Goal: Communication & Community: Connect with others

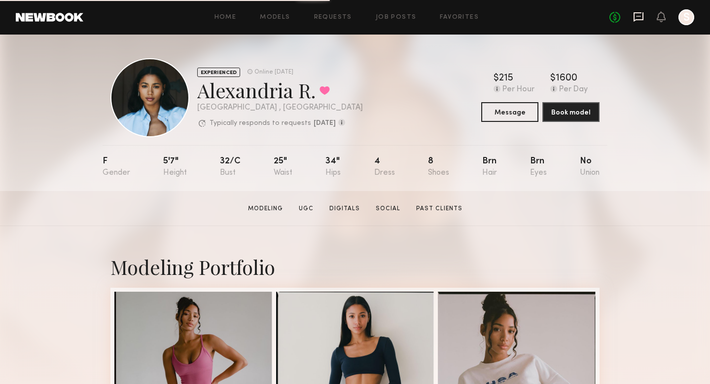
click at [640, 17] on icon at bounding box center [638, 16] width 11 height 11
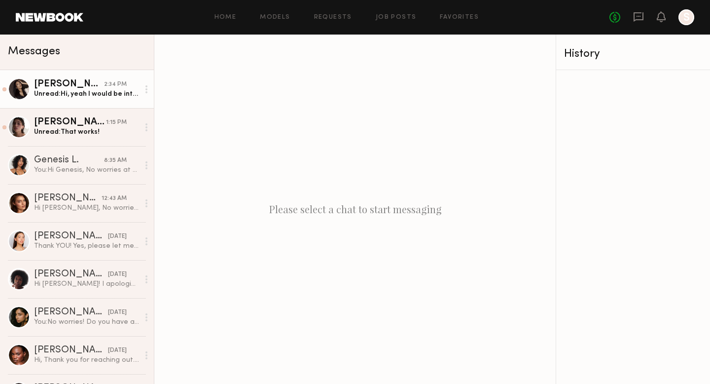
click at [78, 97] on div "Unread: Hi, yeah I would be interested thanks for considering me! My minimum bo…" at bounding box center [86, 93] width 105 height 9
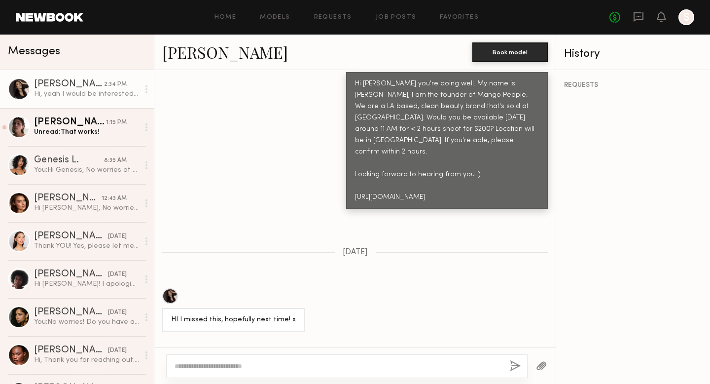
scroll to position [681, 0]
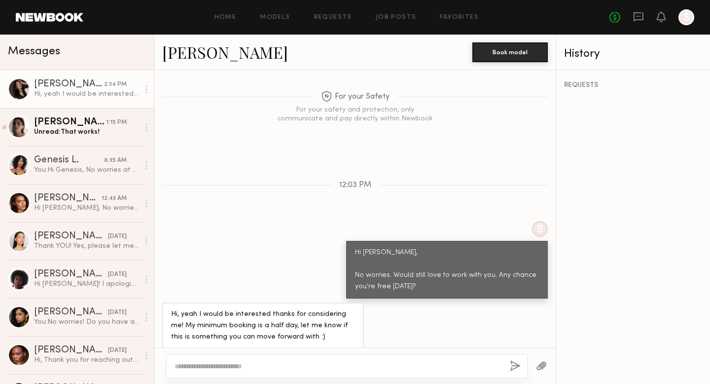
click at [280, 358] on div at bounding box center [346, 366] width 361 height 24
click at [238, 366] on textarea at bounding box center [338, 366] width 327 height 10
type textarea "**********"
click at [516, 364] on button "button" at bounding box center [515, 366] width 11 height 12
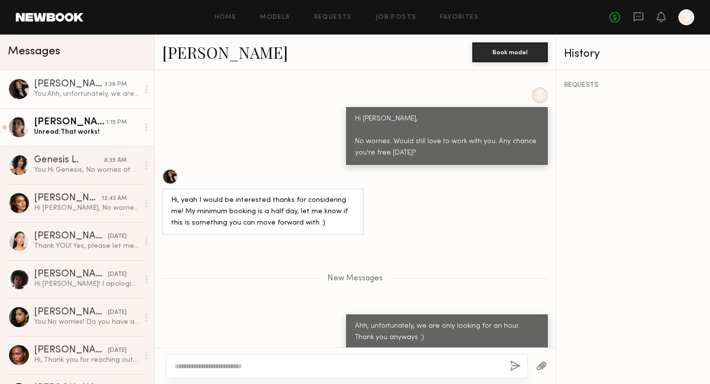
click at [89, 121] on div "Kelsey H." at bounding box center [70, 122] width 72 height 10
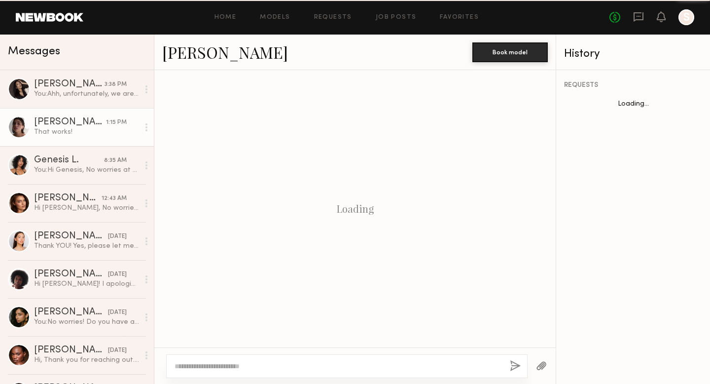
scroll to position [783, 0]
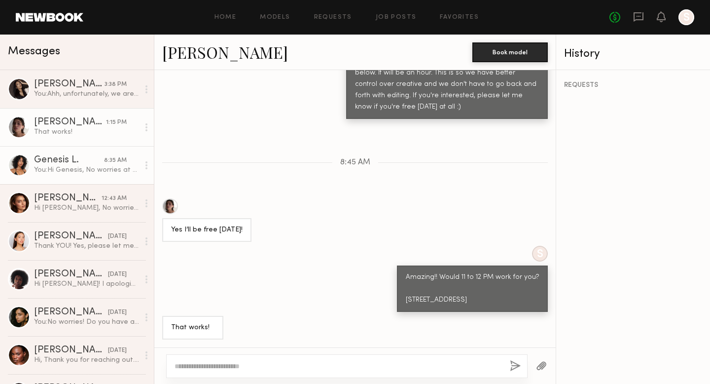
click at [71, 173] on div "You: Hi Genesis, No worries at all!! Are you free at all tomorrow or Friday?" at bounding box center [86, 169] width 105 height 9
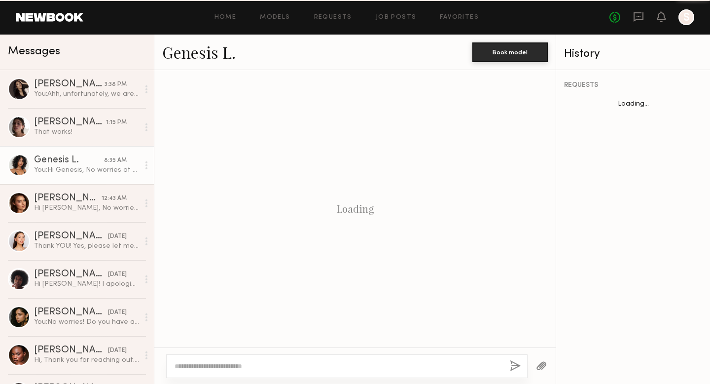
scroll to position [555, 0]
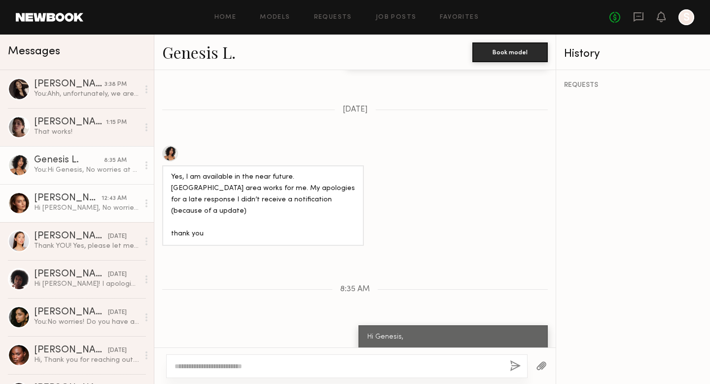
click at [78, 196] on div "[PERSON_NAME]" at bounding box center [68, 198] width 68 height 10
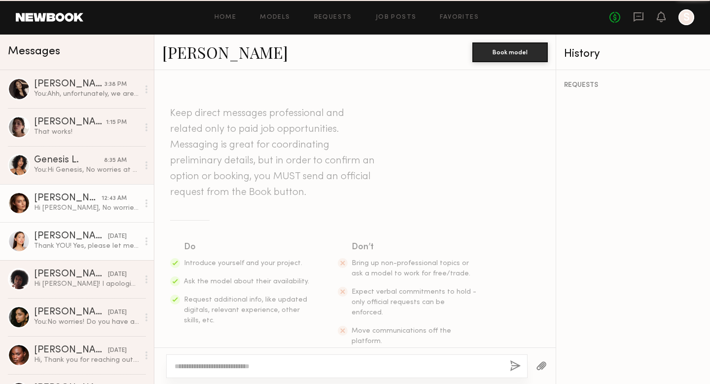
scroll to position [1117, 0]
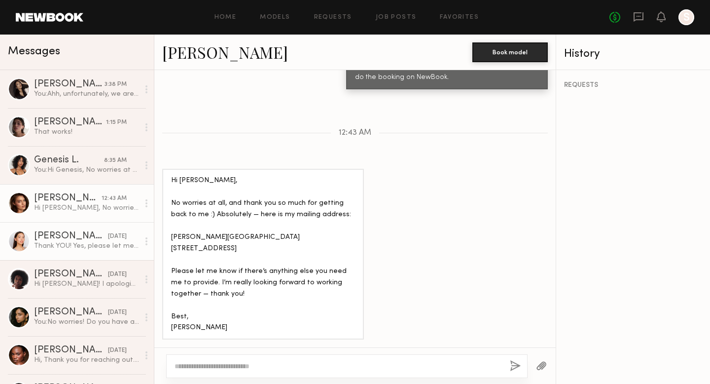
click at [80, 237] on div "[PERSON_NAME]" at bounding box center [71, 236] width 74 height 10
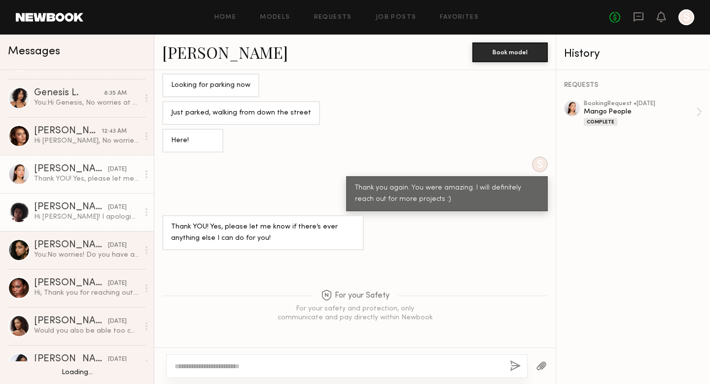
scroll to position [78, 0]
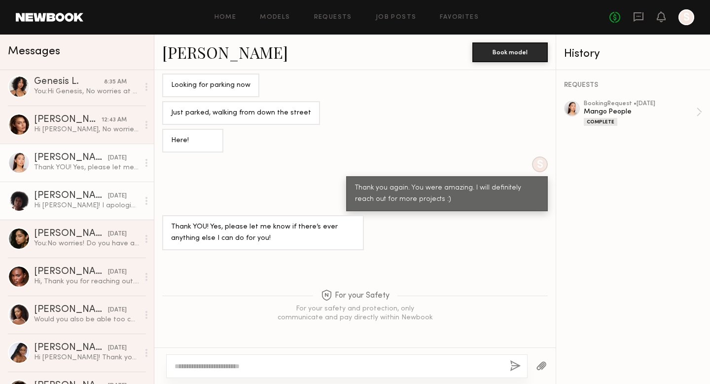
click at [73, 207] on div "Hi [PERSON_NAME]! I apologize I didn’t see this message or else I would’ve been…" at bounding box center [86, 205] width 105 height 9
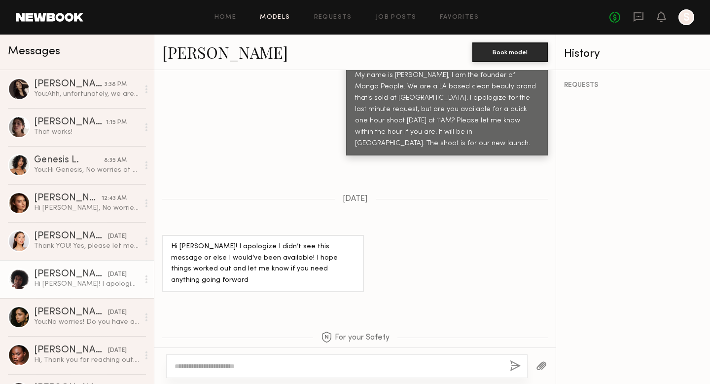
click at [281, 17] on link "Models" at bounding box center [275, 17] width 30 height 6
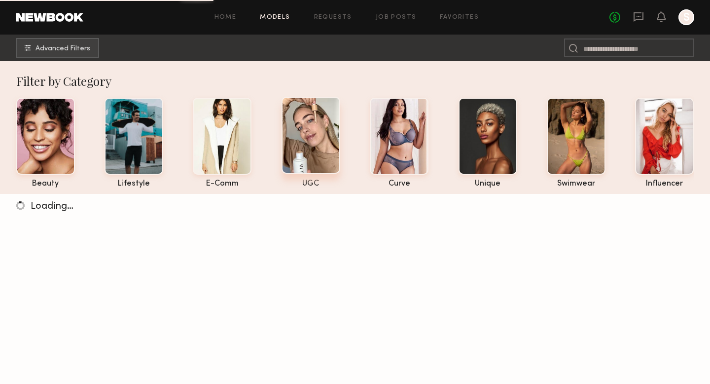
click at [336, 151] on div at bounding box center [310, 135] width 59 height 77
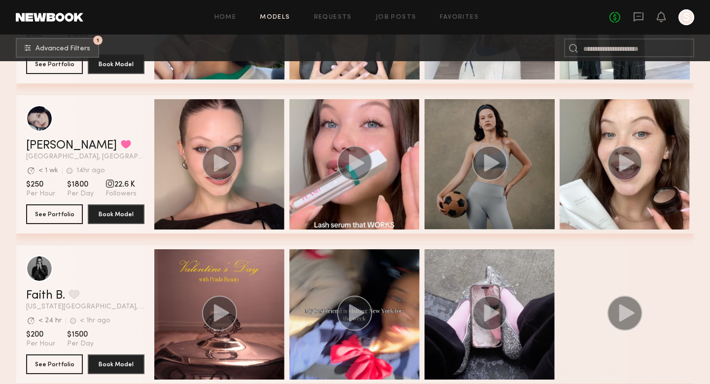
scroll to position [436, 0]
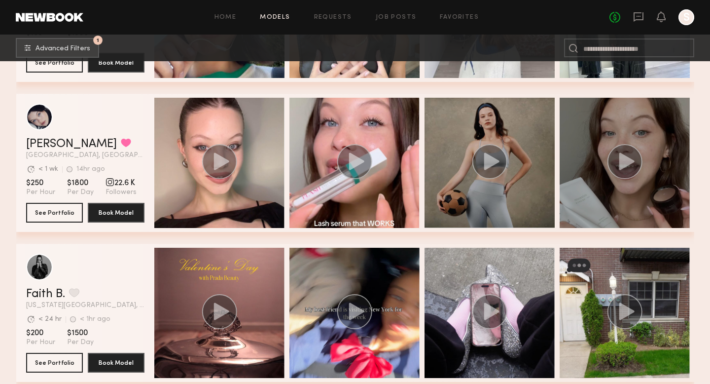
click at [631, 157] on circle "grid" at bounding box center [624, 161] width 35 height 35
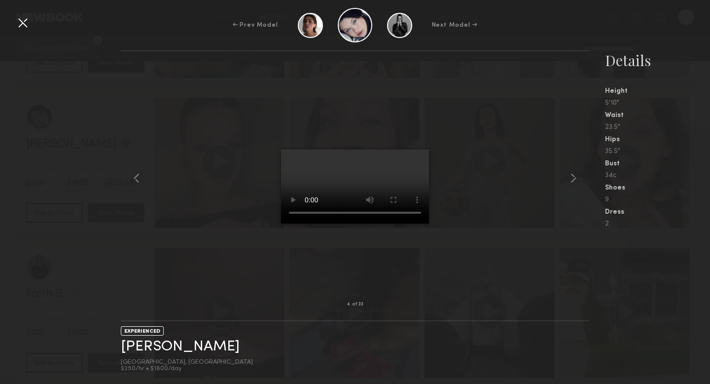
click at [18, 29] on div at bounding box center [23, 23] width 16 height 16
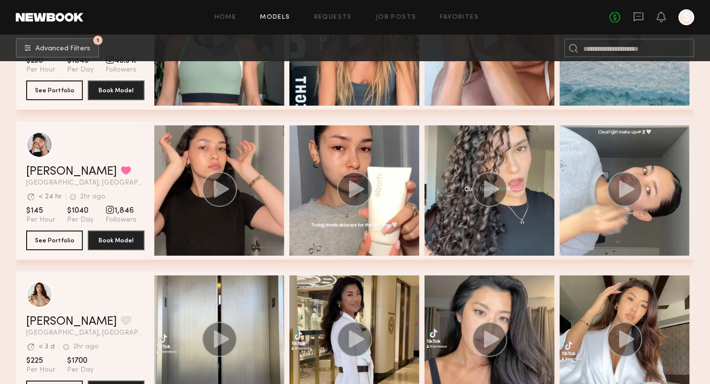
scroll to position [2212, 0]
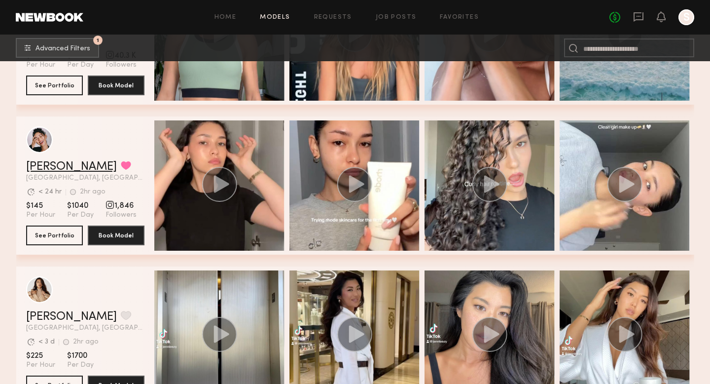
click at [48, 165] on link "[PERSON_NAME]" at bounding box center [71, 167] width 91 height 12
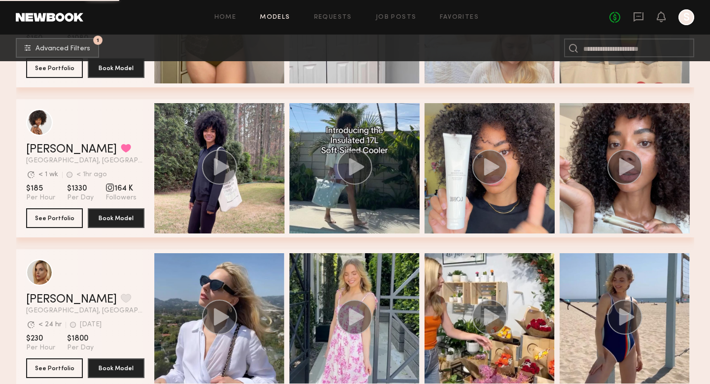
scroll to position [2979, 0]
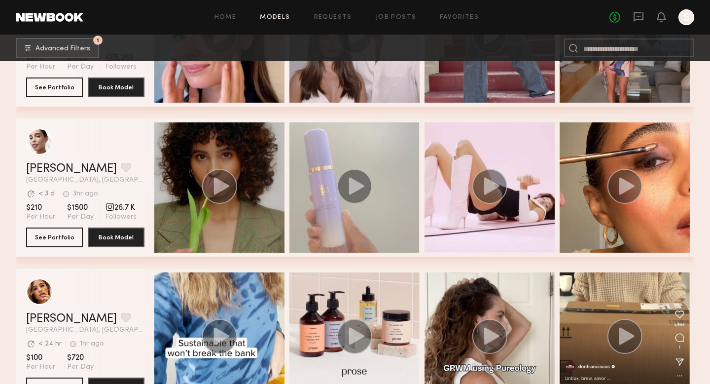
scroll to position [7319, 0]
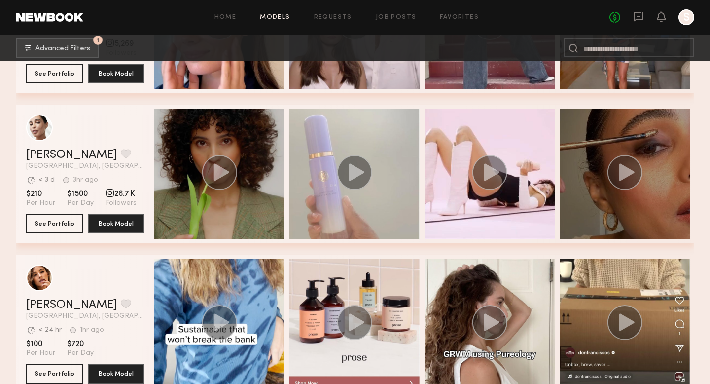
click at [602, 208] on div "grid" at bounding box center [625, 173] width 130 height 130
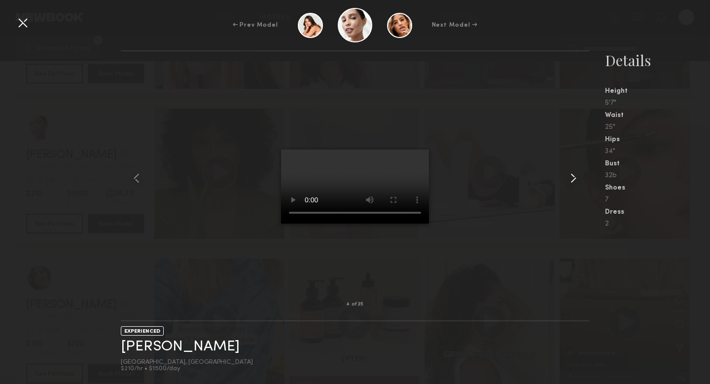
click at [572, 178] on common-icon at bounding box center [573, 178] width 16 height 16
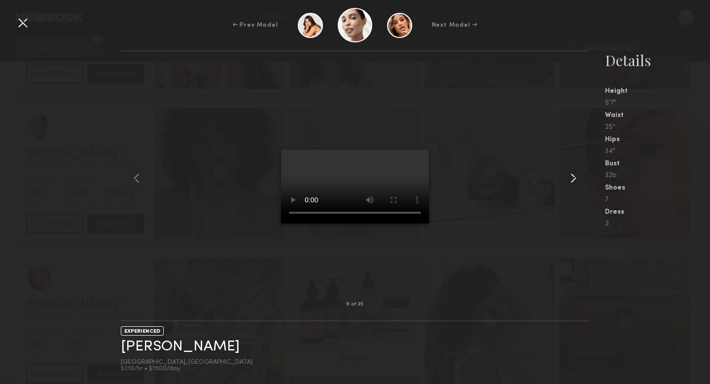
click at [574, 179] on common-icon at bounding box center [573, 178] width 16 height 16
click at [22, 20] on div at bounding box center [23, 23] width 16 height 16
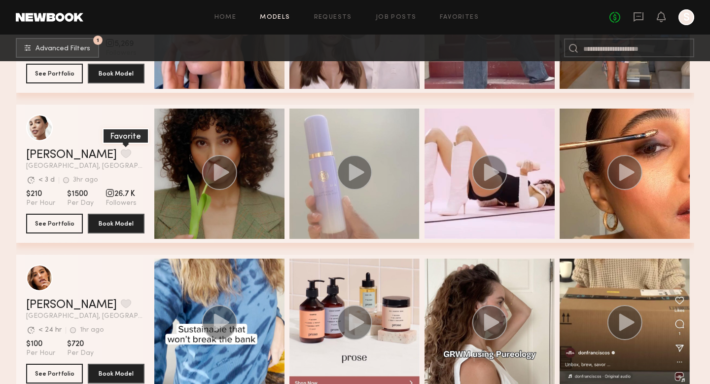
click at [121, 153] on button "grid" at bounding box center [126, 153] width 10 height 9
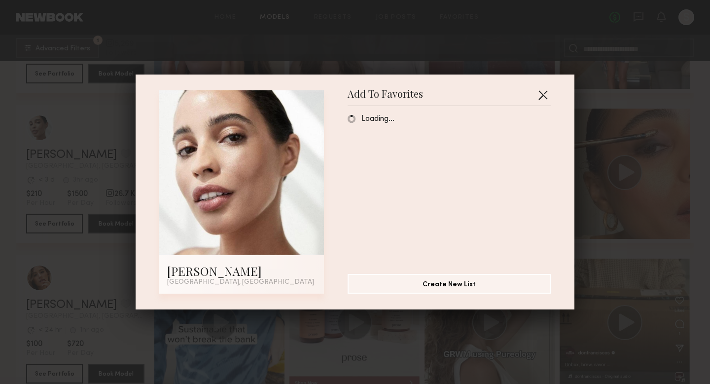
click at [544, 95] on button "button" at bounding box center [543, 95] width 16 height 16
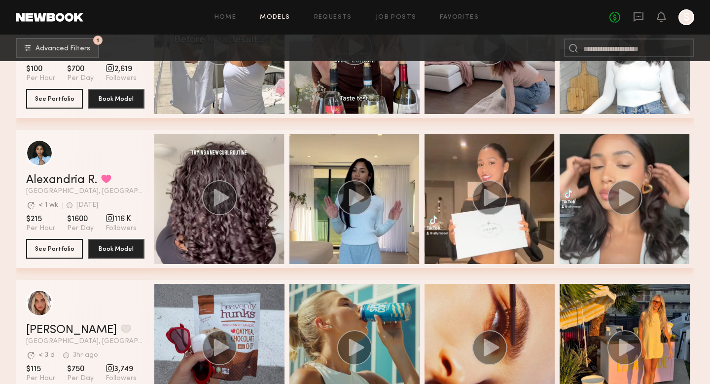
scroll to position [7795, 0]
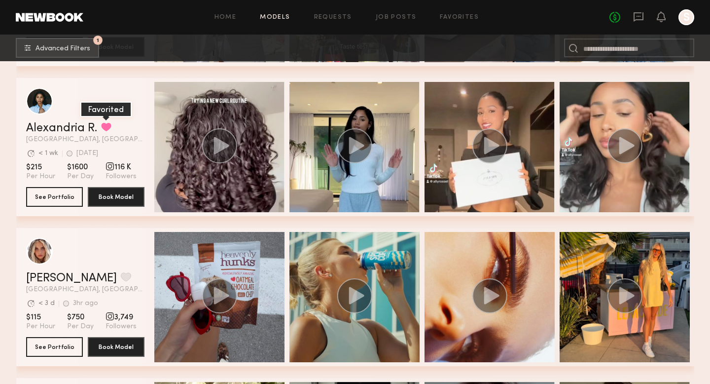
click at [106, 125] on button "grid" at bounding box center [106, 126] width 10 height 9
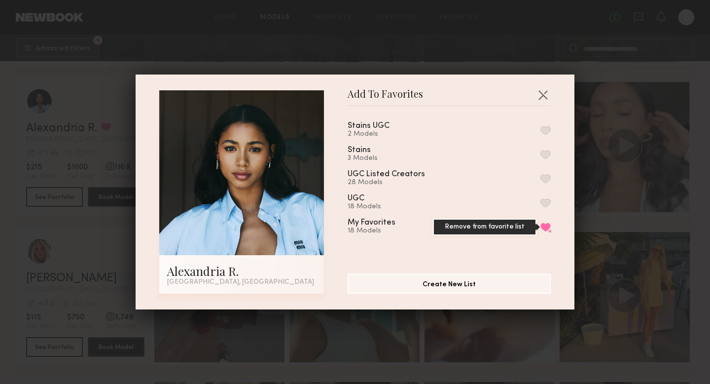
click at [550, 224] on button "Remove from favorite list" at bounding box center [545, 226] width 10 height 9
click at [616, 209] on div "Add To Favorites Alexandria R. Los Angeles, CA Add To Favorites Stains UGC 2 Mo…" at bounding box center [355, 192] width 710 height 384
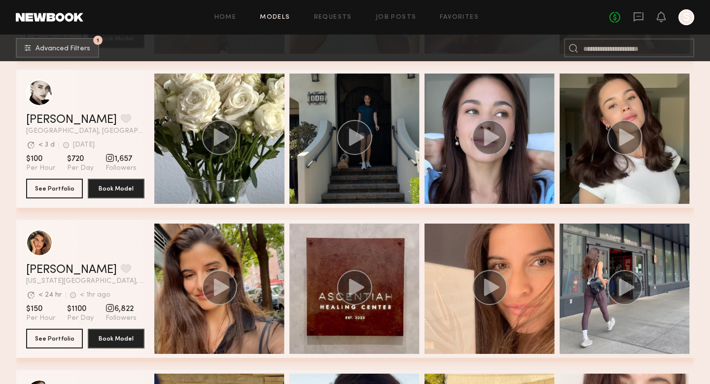
scroll to position [8100, 0]
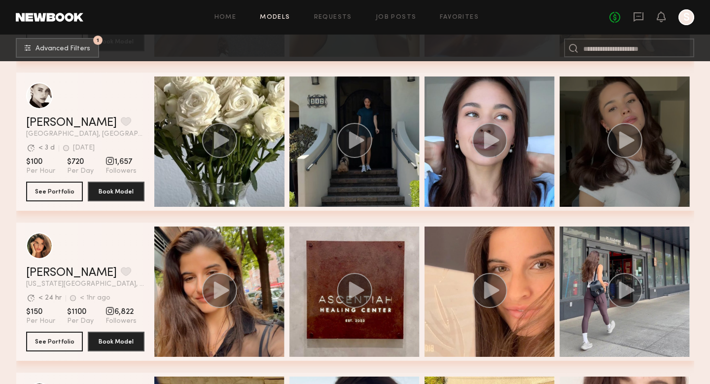
click at [599, 179] on div "grid" at bounding box center [625, 141] width 130 height 130
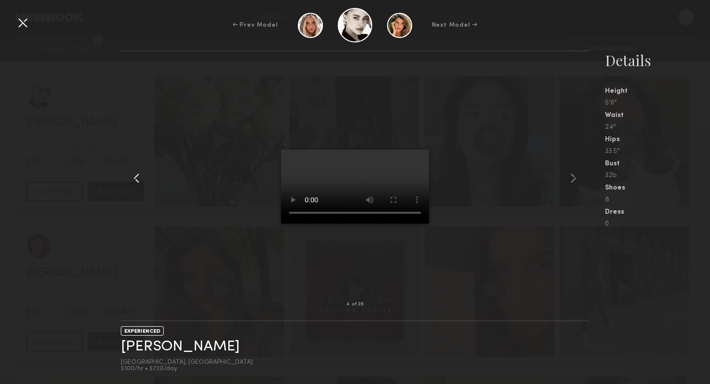
click at [140, 177] on common-icon at bounding box center [137, 178] width 16 height 16
click at [135, 184] on common-icon at bounding box center [137, 178] width 16 height 16
click at [136, 184] on common-icon at bounding box center [137, 178] width 16 height 16
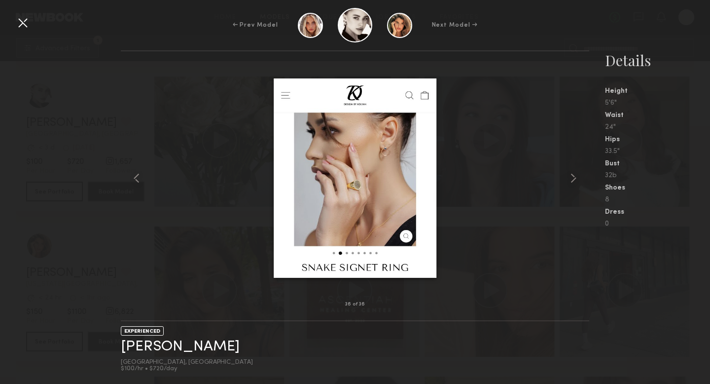
click at [26, 20] on div at bounding box center [23, 23] width 16 height 16
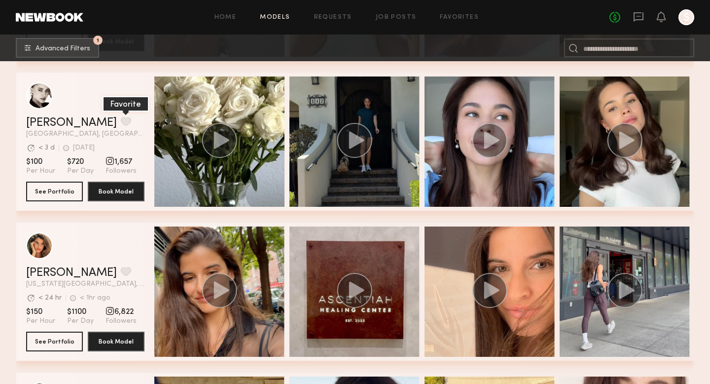
click at [121, 124] on button "grid" at bounding box center [126, 121] width 10 height 9
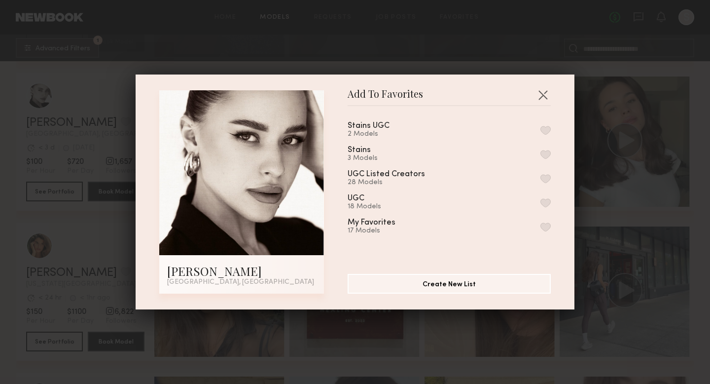
click at [433, 129] on div "Stains UGC 2 Models" at bounding box center [449, 130] width 203 height 16
click at [545, 126] on button "button" at bounding box center [545, 130] width 10 height 9
click at [544, 88] on button "button" at bounding box center [543, 95] width 16 height 16
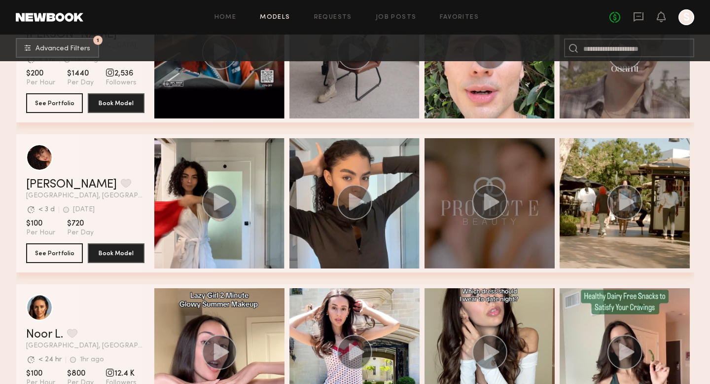
scroll to position [0, 3]
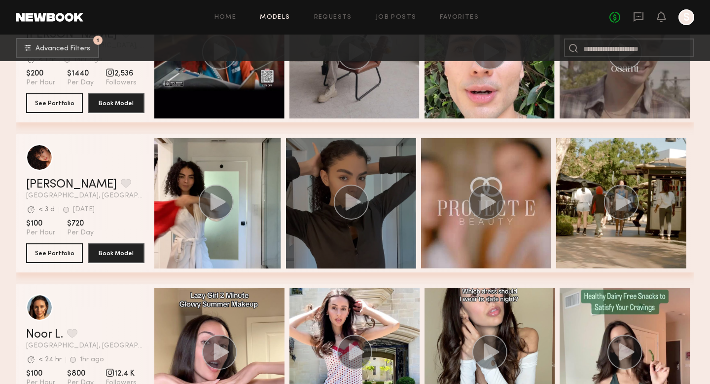
click at [343, 205] on circle "grid" at bounding box center [350, 201] width 35 height 35
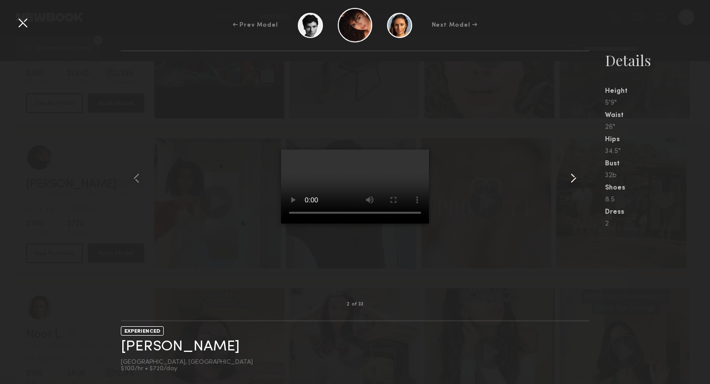
click at [576, 177] on common-icon at bounding box center [573, 178] width 16 height 16
click at [570, 180] on common-icon at bounding box center [573, 178] width 16 height 16
click at [570, 181] on common-icon at bounding box center [573, 178] width 16 height 16
click at [568, 179] on common-icon at bounding box center [573, 178] width 16 height 16
click at [571, 181] on common-icon at bounding box center [573, 178] width 16 height 16
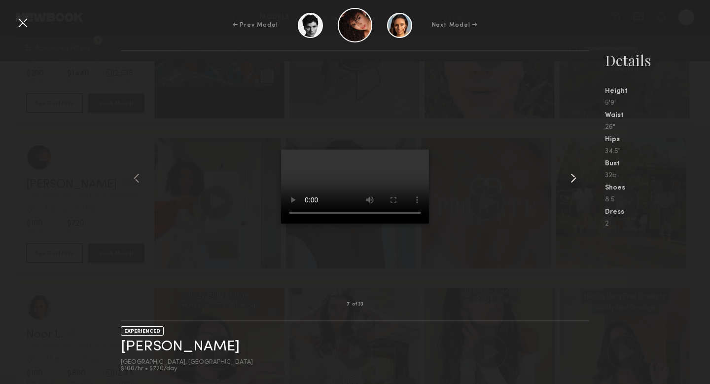
click at [571, 181] on common-icon at bounding box center [573, 178] width 16 height 16
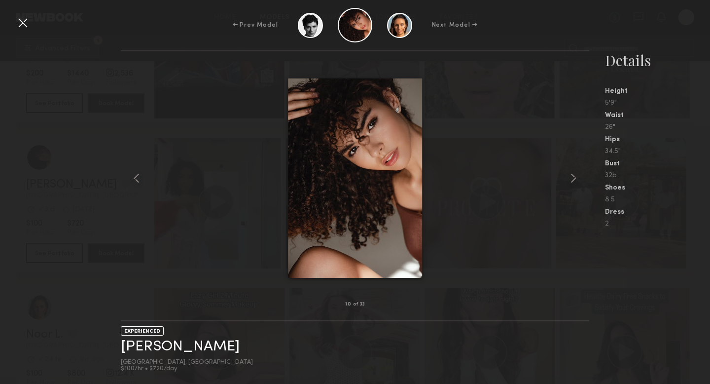
click at [571, 181] on common-icon at bounding box center [573, 178] width 16 height 16
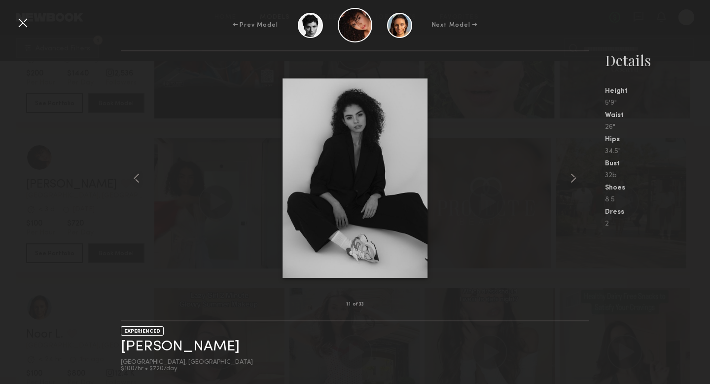
click at [571, 181] on common-icon at bounding box center [573, 178] width 16 height 16
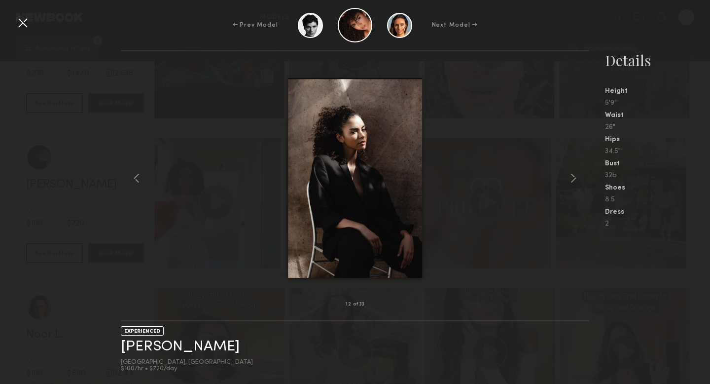
click at [571, 181] on common-icon at bounding box center [573, 178] width 16 height 16
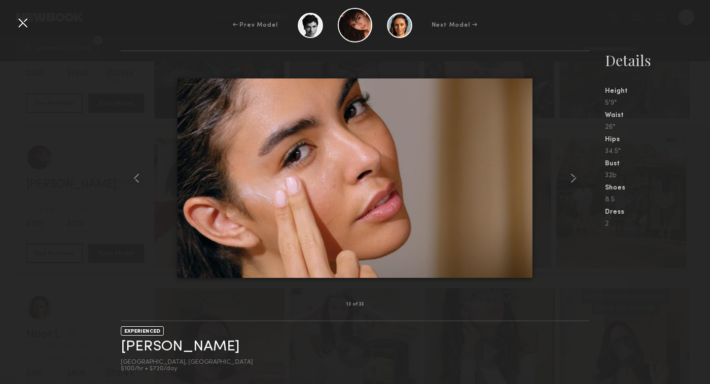
click at [571, 181] on common-icon at bounding box center [573, 178] width 16 height 16
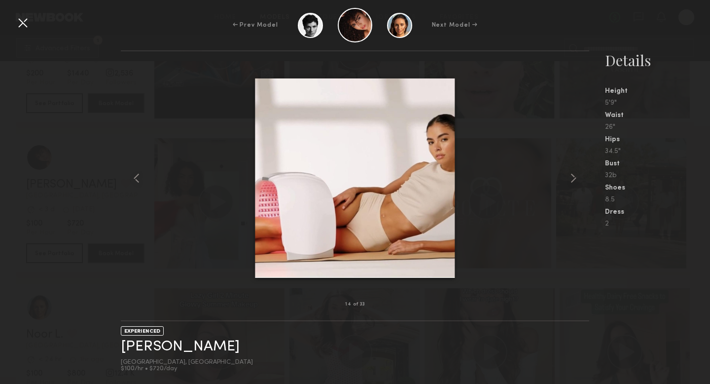
click at [571, 181] on common-icon at bounding box center [573, 178] width 16 height 16
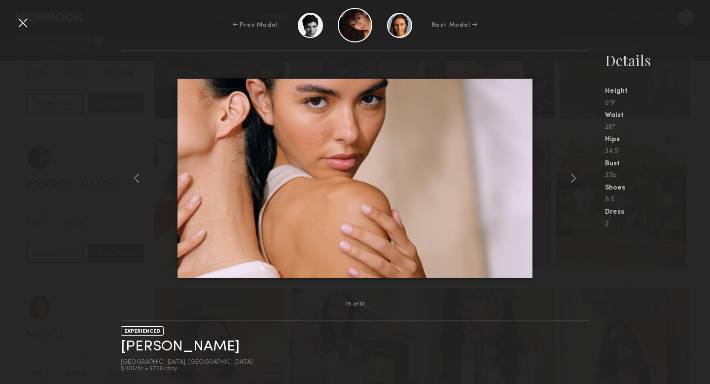
click at [571, 181] on common-icon at bounding box center [573, 178] width 16 height 16
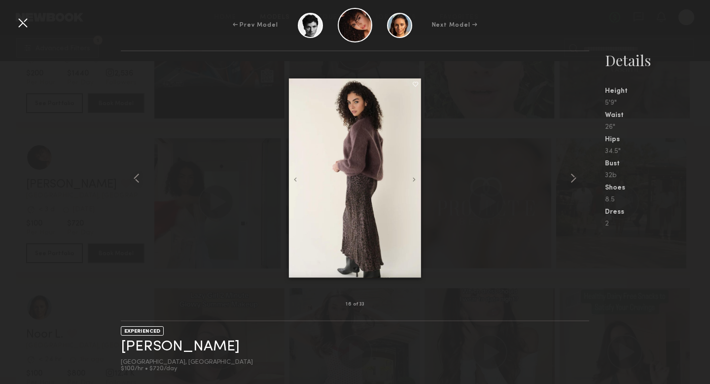
click at [571, 181] on common-icon at bounding box center [573, 178] width 16 height 16
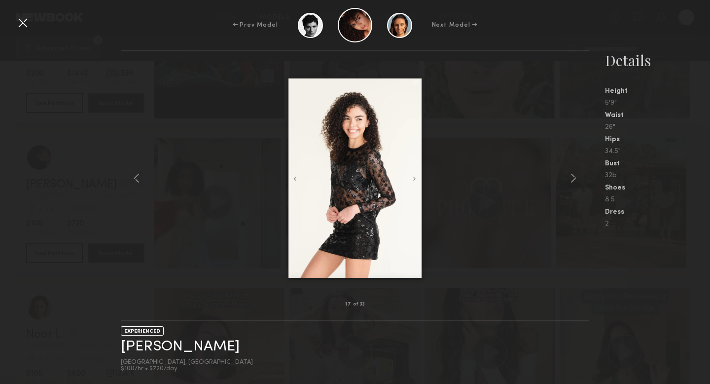
click at [22, 22] on div at bounding box center [23, 23] width 16 height 16
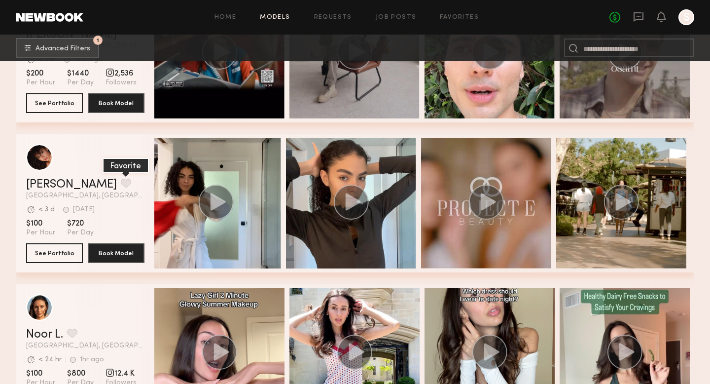
click at [121, 186] on button "grid" at bounding box center [126, 182] width 10 height 9
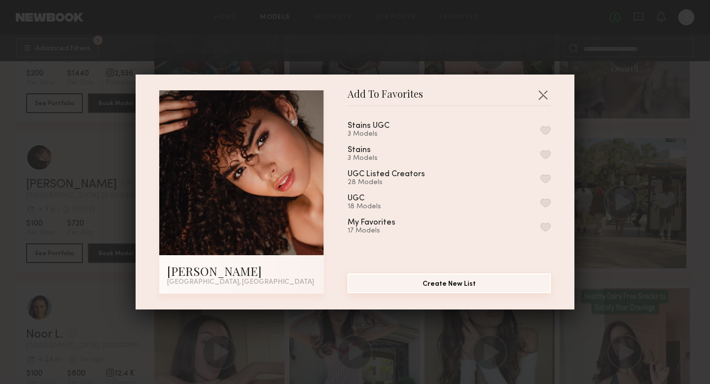
click at [458, 288] on button "Create New List" at bounding box center [449, 283] width 203 height 20
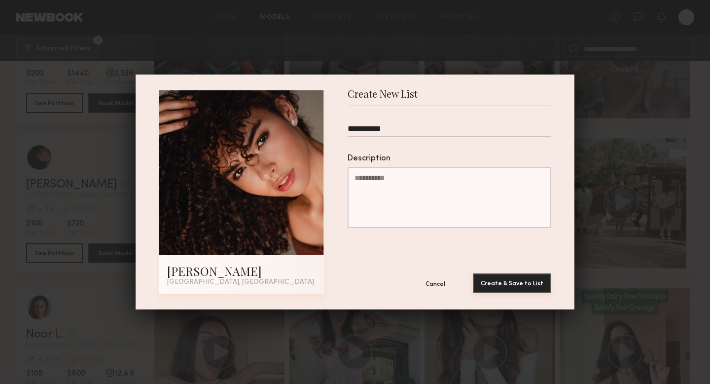
type input "**********"
click at [522, 288] on button "Create & Save to List" at bounding box center [512, 283] width 78 height 20
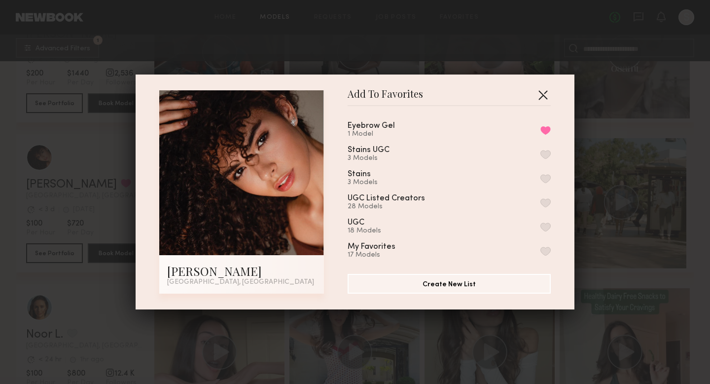
click at [544, 94] on button "button" at bounding box center [543, 95] width 16 height 16
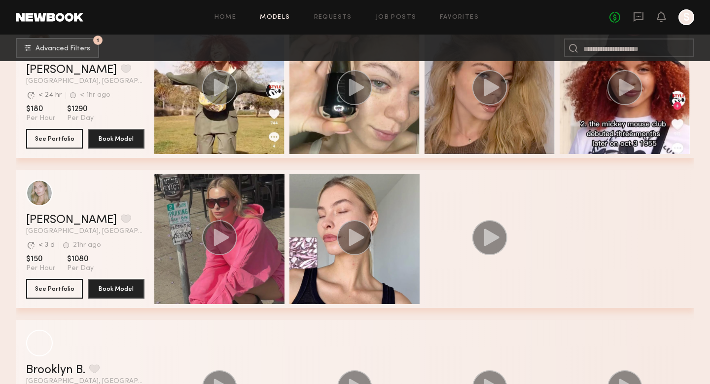
scroll to position [21658, 0]
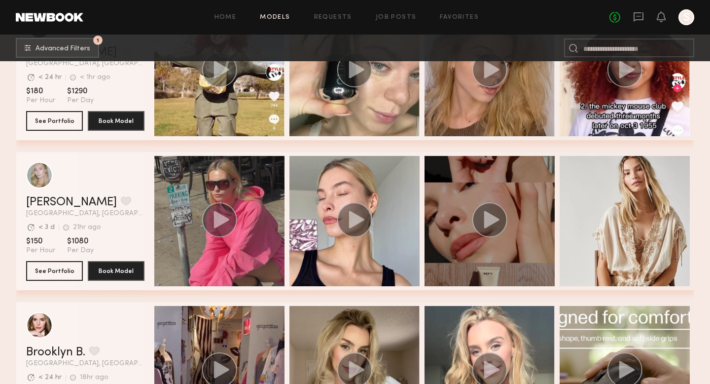
click at [487, 224] on icon "grid" at bounding box center [491, 218] width 15 height 17
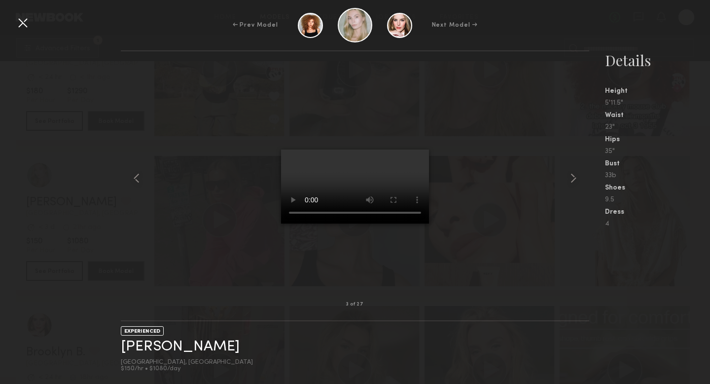
click at [23, 21] on div at bounding box center [23, 23] width 16 height 16
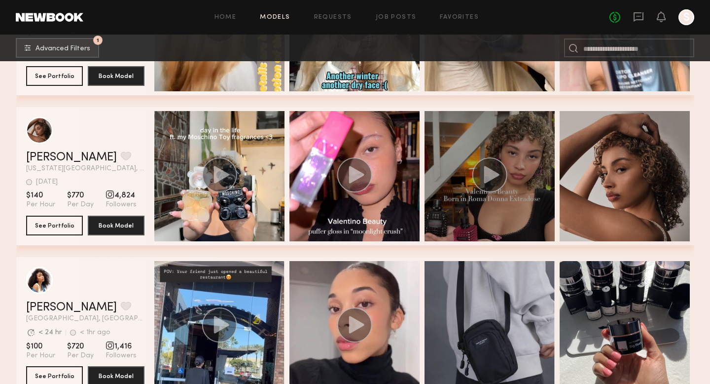
scroll to position [0, 0]
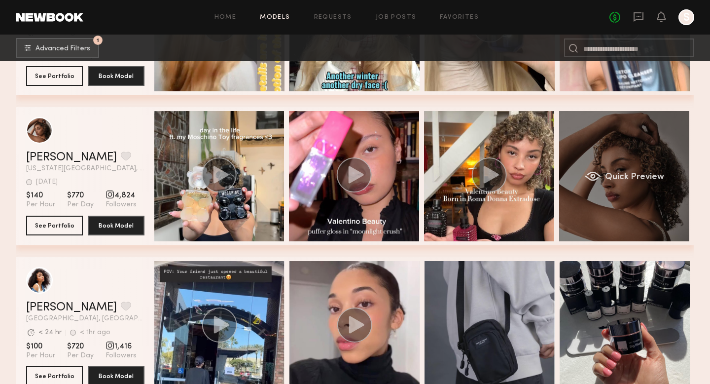
click at [649, 164] on div "Quick Preview" at bounding box center [624, 176] width 130 height 130
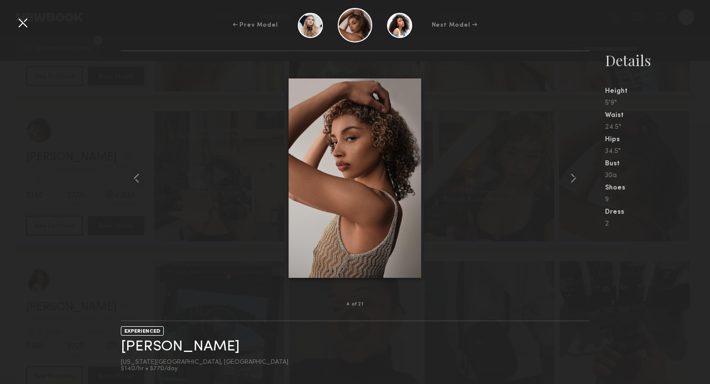
click at [19, 21] on div at bounding box center [23, 23] width 16 height 16
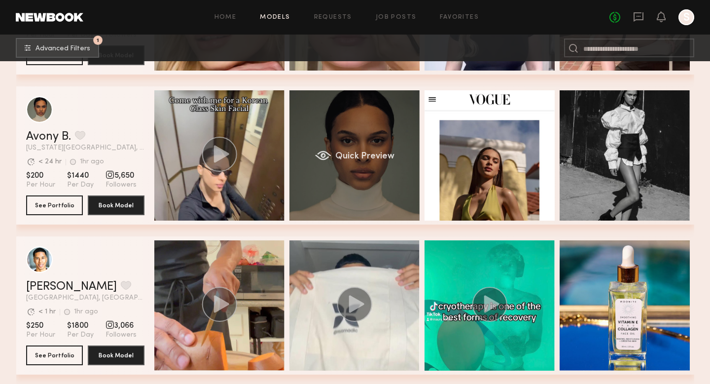
scroll to position [0, 3]
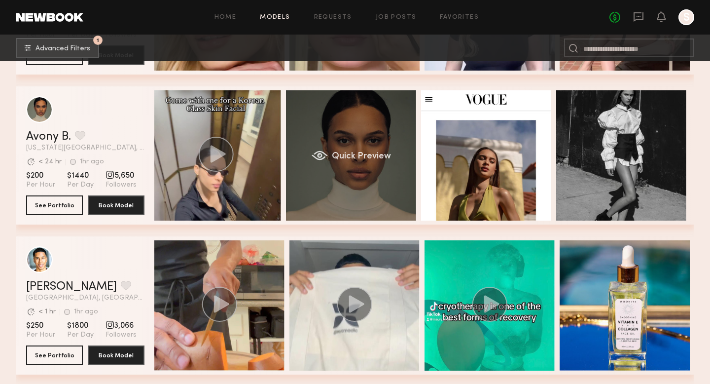
click at [376, 181] on div "Quick Preview" at bounding box center [351, 155] width 130 height 130
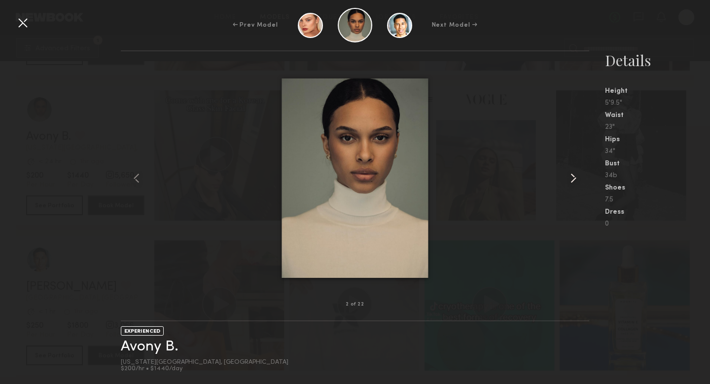
click at [569, 179] on common-icon at bounding box center [573, 178] width 16 height 16
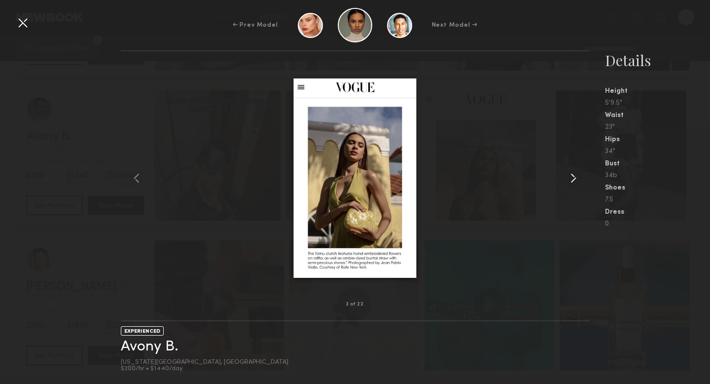
click at [569, 179] on common-icon at bounding box center [573, 178] width 16 height 16
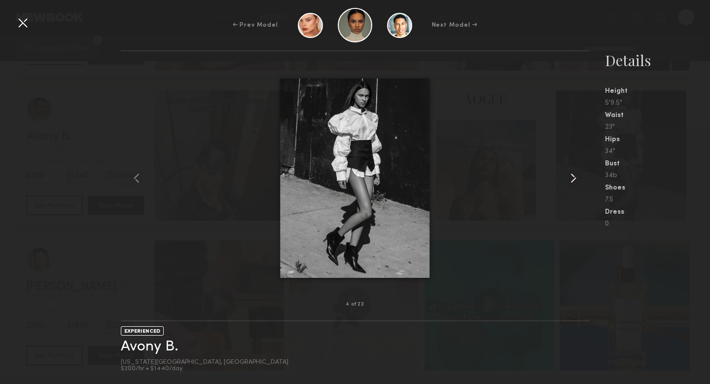
click at [569, 179] on common-icon at bounding box center [573, 178] width 16 height 16
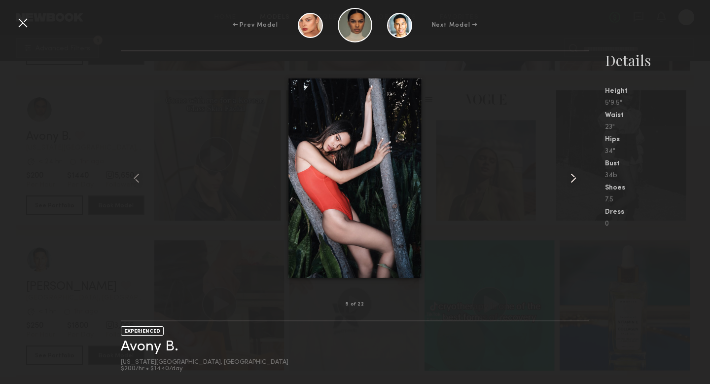
click at [569, 179] on common-icon at bounding box center [573, 178] width 16 height 16
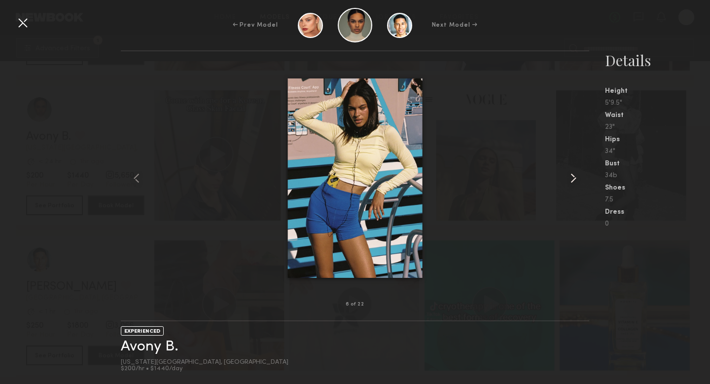
click at [569, 179] on common-icon at bounding box center [573, 178] width 16 height 16
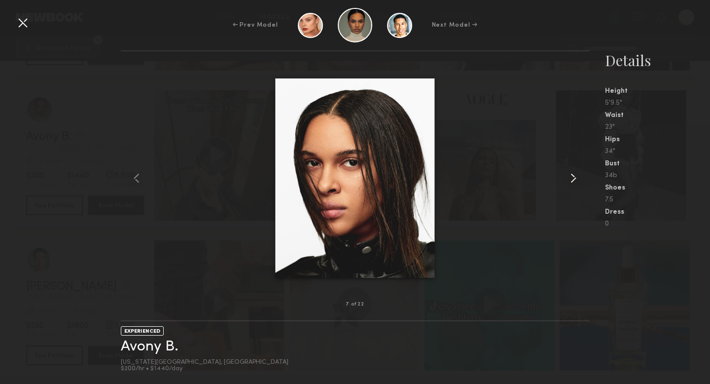
click at [569, 179] on common-icon at bounding box center [573, 178] width 16 height 16
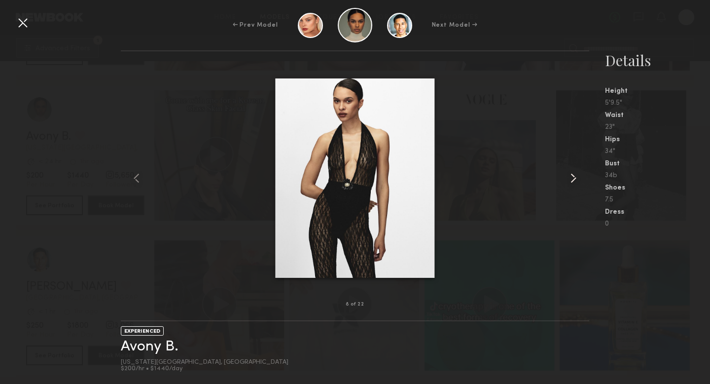
click at [569, 179] on common-icon at bounding box center [573, 178] width 16 height 16
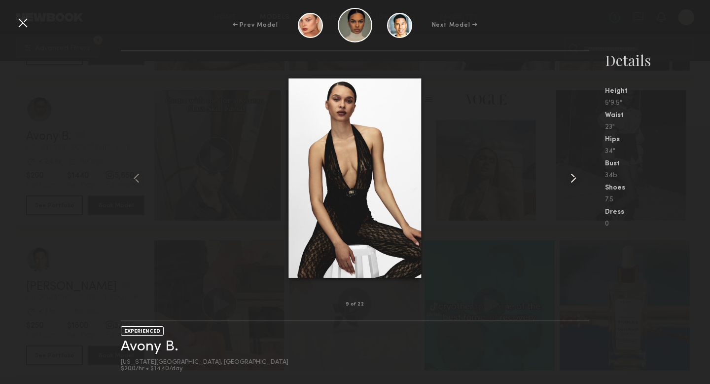
click at [569, 179] on common-icon at bounding box center [573, 178] width 16 height 16
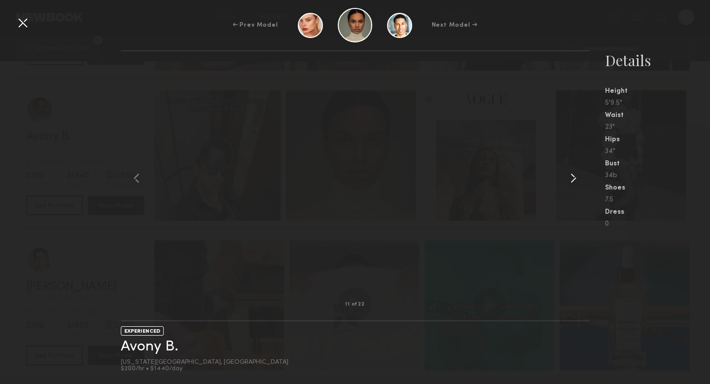
click at [569, 179] on common-icon at bounding box center [573, 178] width 16 height 16
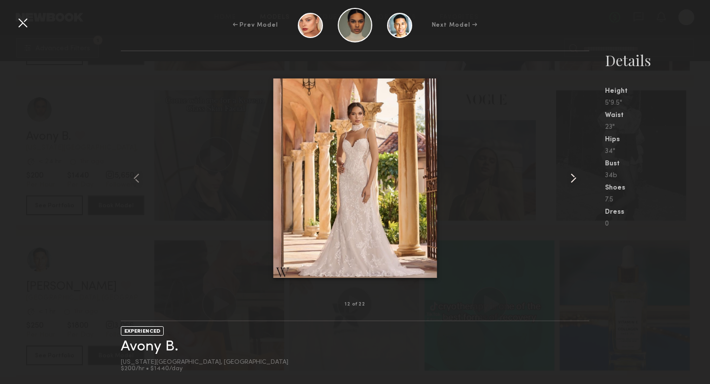
click at [569, 179] on common-icon at bounding box center [573, 178] width 16 height 16
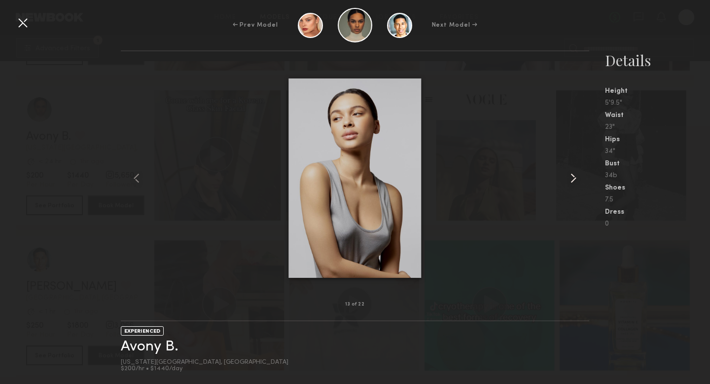
click at [569, 179] on common-icon at bounding box center [573, 178] width 16 height 16
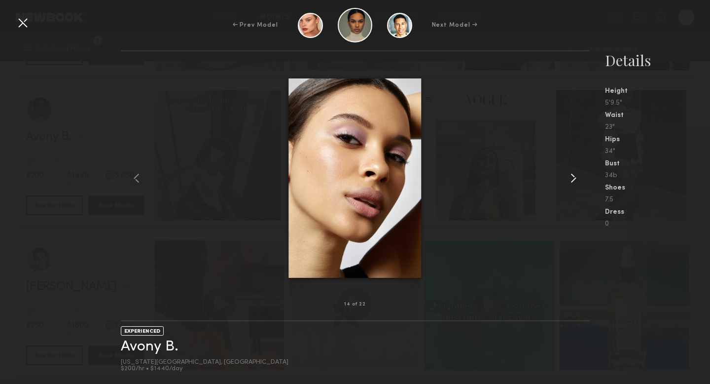
click at [569, 179] on common-icon at bounding box center [573, 178] width 16 height 16
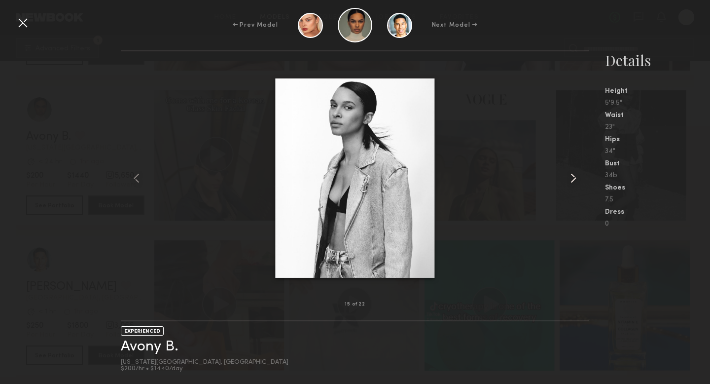
click at [569, 179] on common-icon at bounding box center [573, 178] width 16 height 16
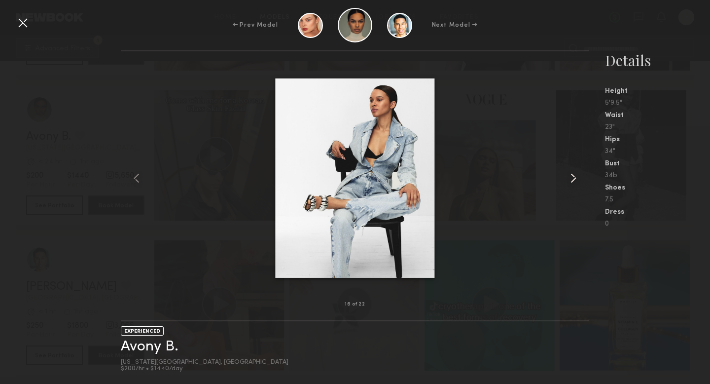
click at [569, 179] on common-icon at bounding box center [573, 178] width 16 height 16
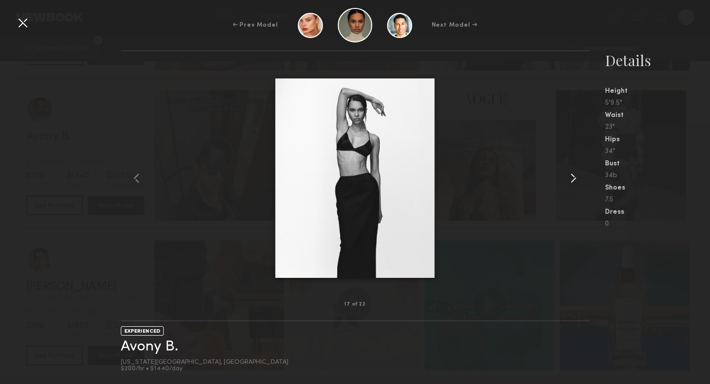
click at [569, 179] on common-icon at bounding box center [573, 178] width 16 height 16
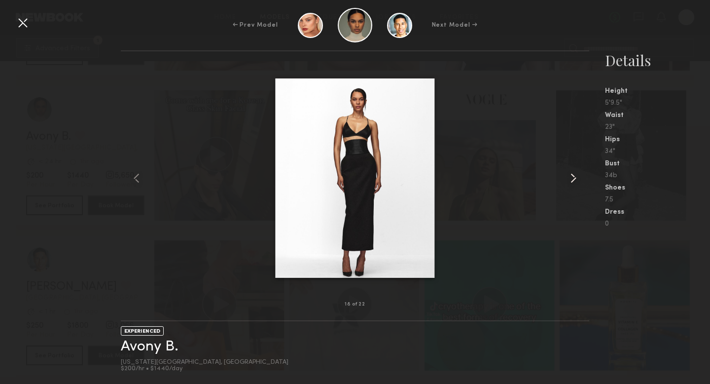
click at [569, 179] on common-icon at bounding box center [573, 178] width 16 height 16
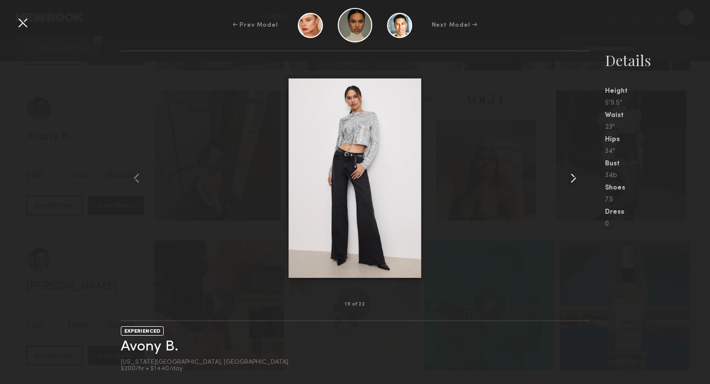
click at [569, 179] on common-icon at bounding box center [573, 178] width 16 height 16
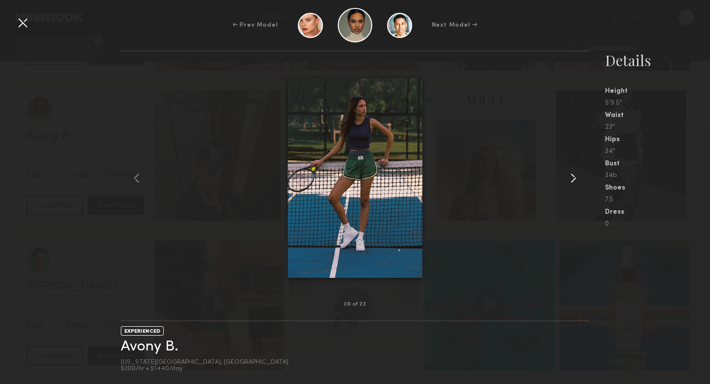
click at [569, 179] on common-icon at bounding box center [573, 178] width 16 height 16
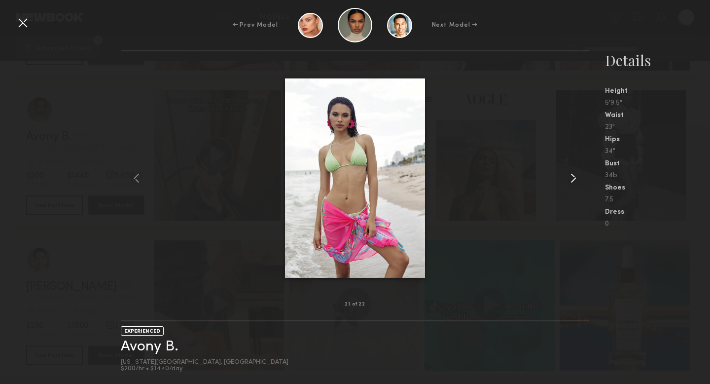
click at [569, 179] on common-icon at bounding box center [573, 178] width 16 height 16
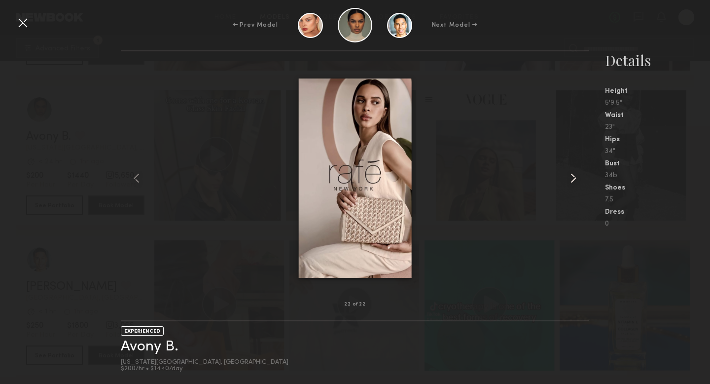
click at [569, 179] on common-icon at bounding box center [573, 178] width 16 height 16
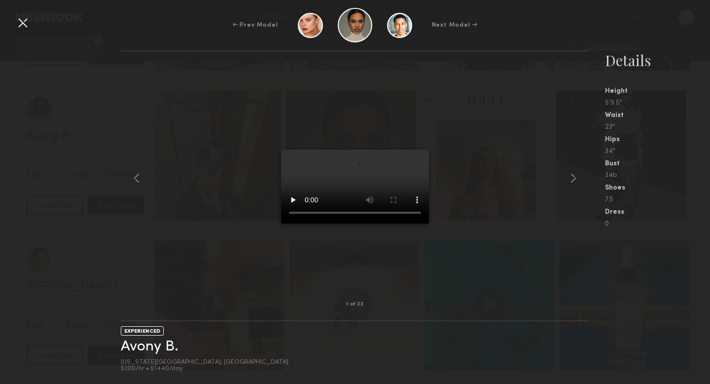
click at [569, 179] on common-icon at bounding box center [573, 178] width 16 height 16
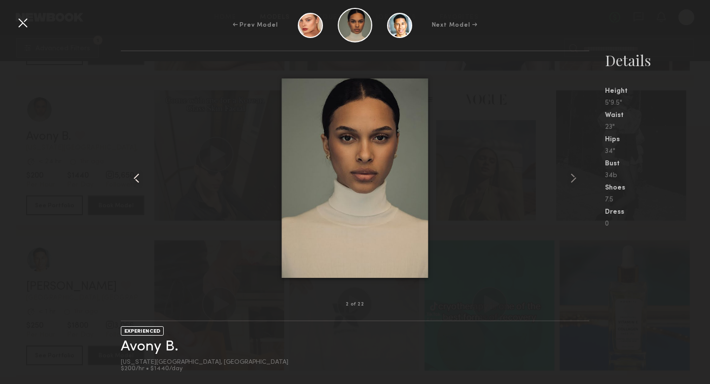
click at [128, 178] on div at bounding box center [130, 177] width 19 height 221
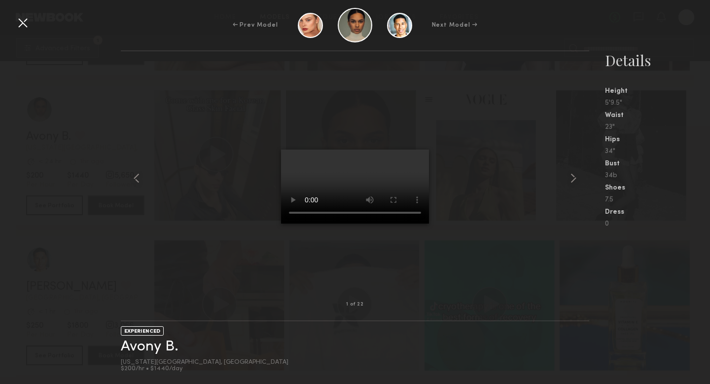
click at [20, 19] on div at bounding box center [23, 23] width 16 height 16
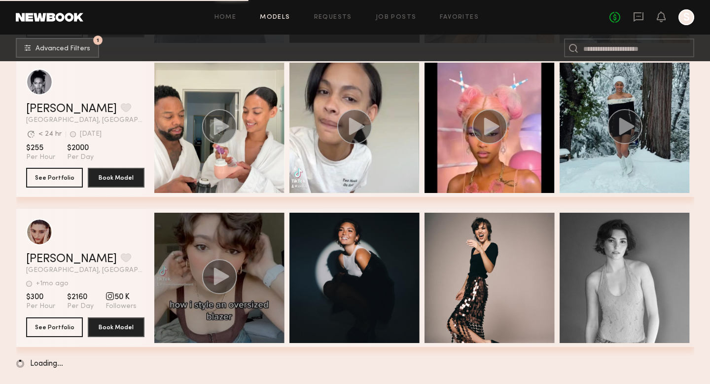
scroll to position [30435, 0]
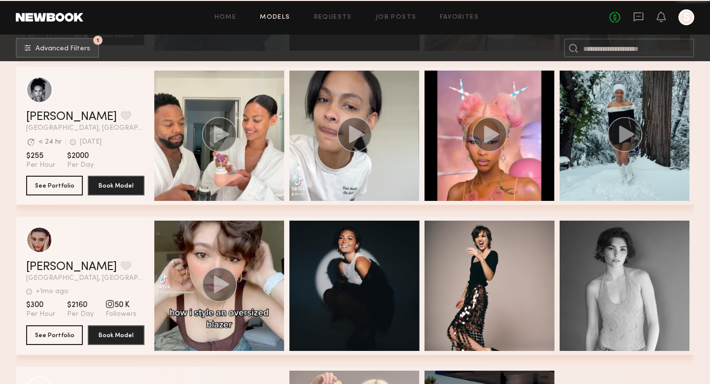
click at [360, 131] on circle "grid" at bounding box center [354, 134] width 35 height 35
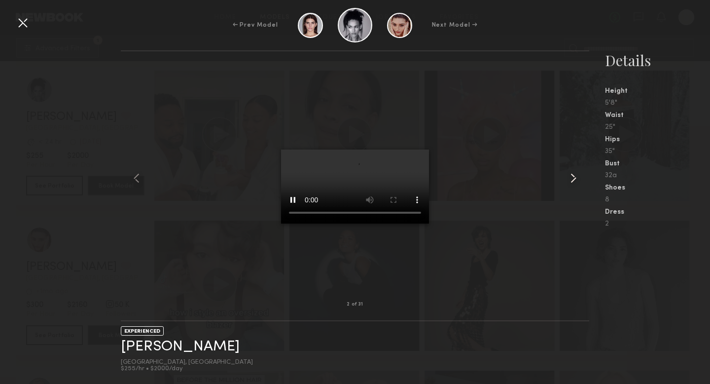
click at [568, 176] on common-icon at bounding box center [573, 178] width 16 height 16
click at [568, 178] on common-icon at bounding box center [573, 178] width 16 height 16
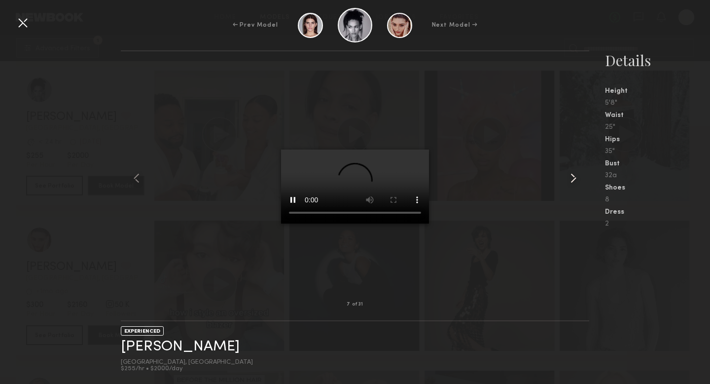
click at [568, 178] on common-icon at bounding box center [573, 178] width 16 height 16
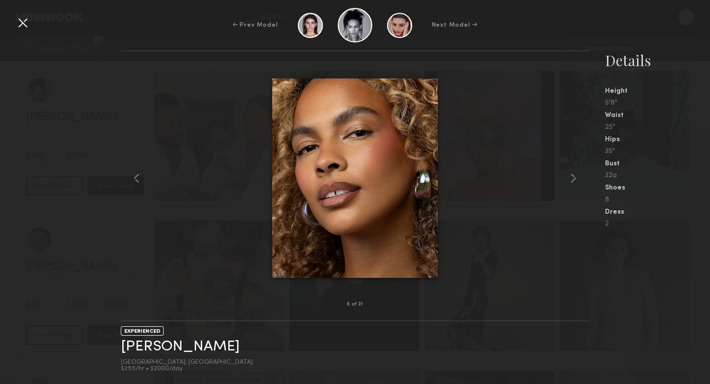
click at [568, 178] on common-icon at bounding box center [573, 178] width 16 height 16
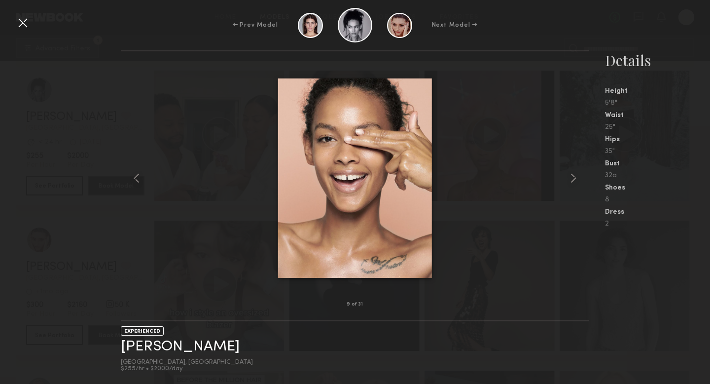
click at [568, 178] on common-icon at bounding box center [573, 178] width 16 height 16
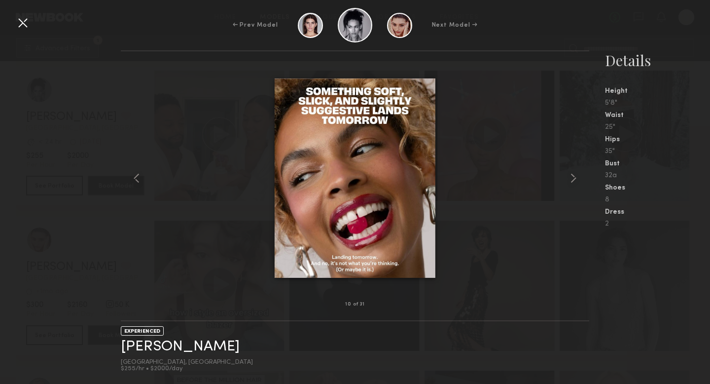
click at [568, 178] on common-icon at bounding box center [573, 178] width 16 height 16
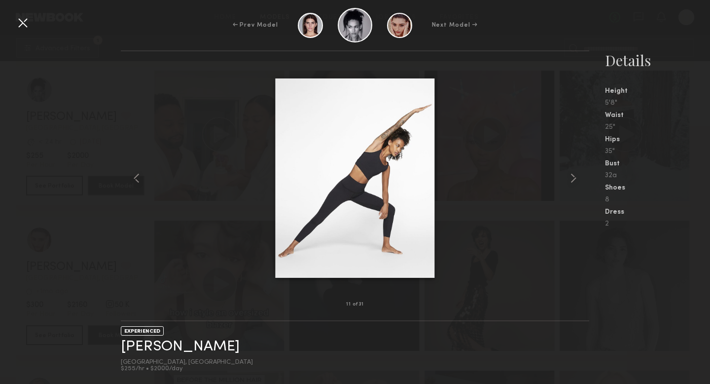
click at [568, 178] on common-icon at bounding box center [573, 178] width 16 height 16
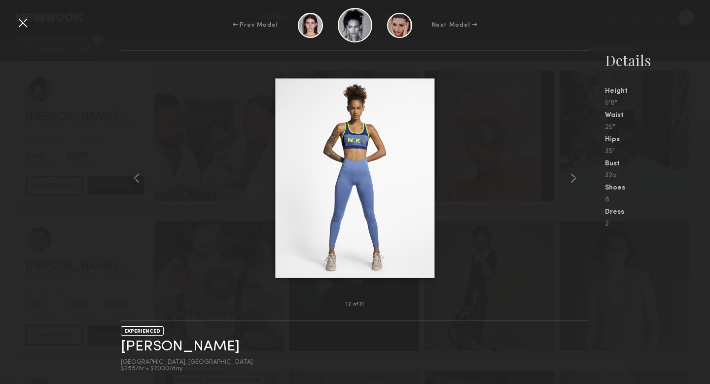
click at [568, 178] on common-icon at bounding box center [573, 178] width 16 height 16
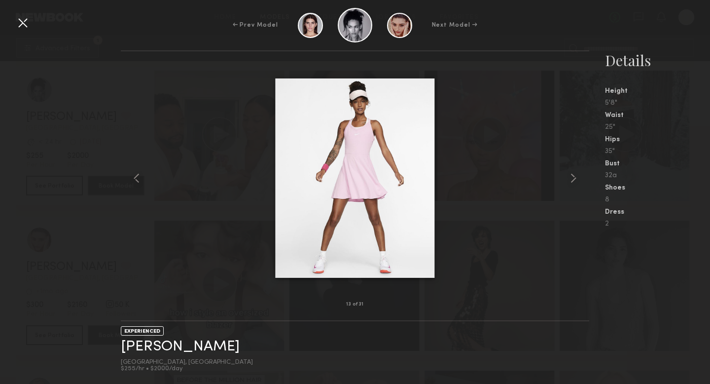
click at [568, 178] on common-icon at bounding box center [573, 178] width 16 height 16
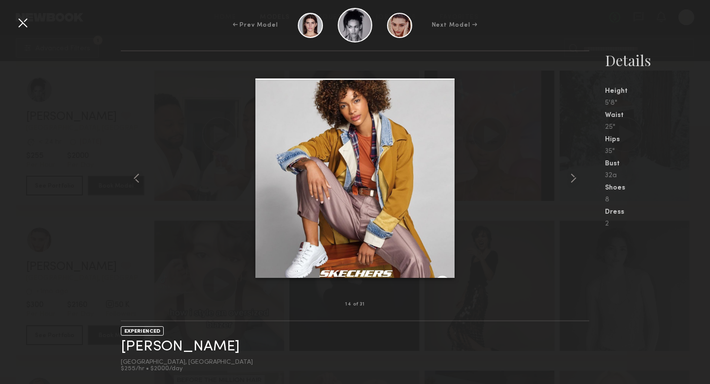
click at [568, 178] on common-icon at bounding box center [573, 178] width 16 height 16
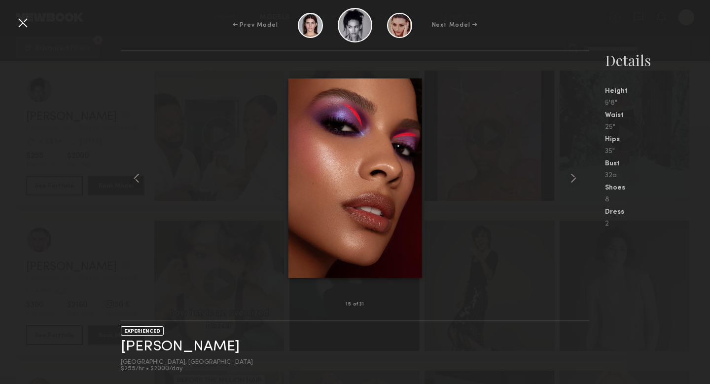
click at [568, 178] on common-icon at bounding box center [573, 178] width 16 height 16
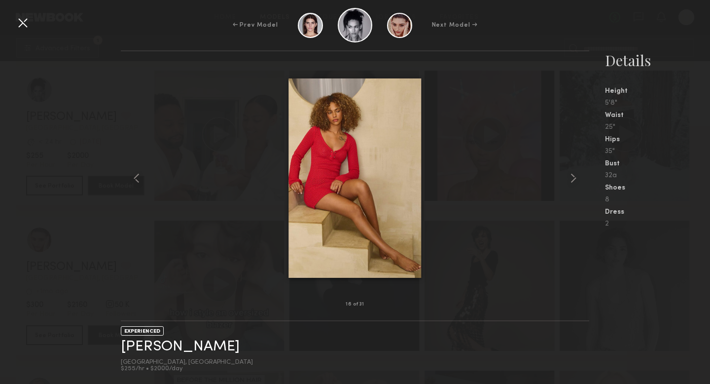
click at [568, 178] on common-icon at bounding box center [573, 178] width 16 height 16
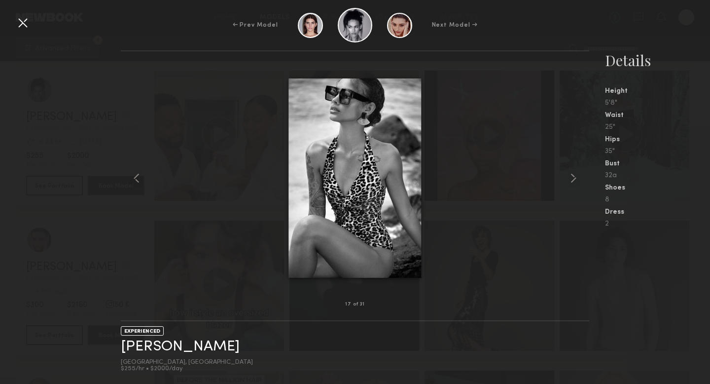
click at [568, 178] on common-icon at bounding box center [573, 178] width 16 height 16
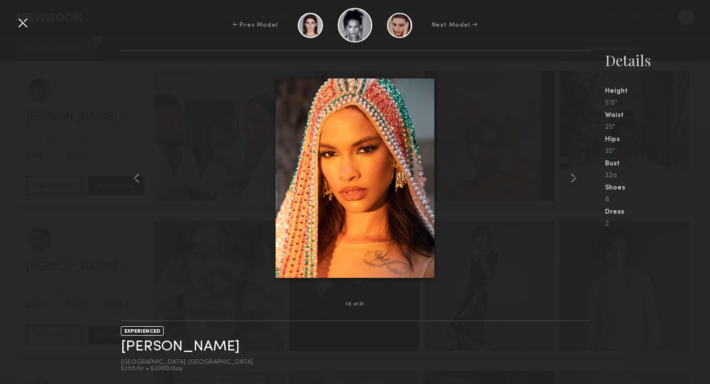
click at [568, 178] on common-icon at bounding box center [573, 178] width 16 height 16
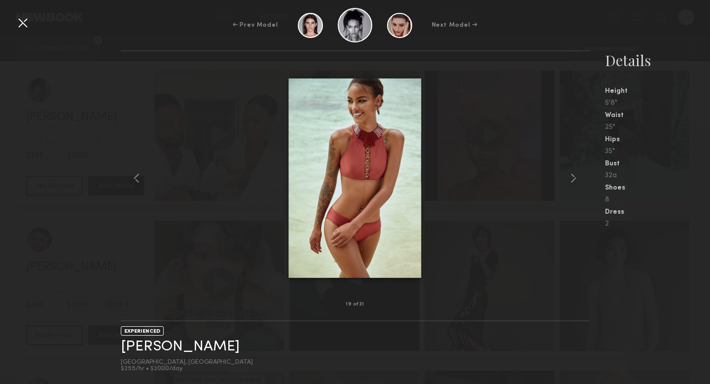
click at [568, 178] on common-icon at bounding box center [573, 178] width 16 height 16
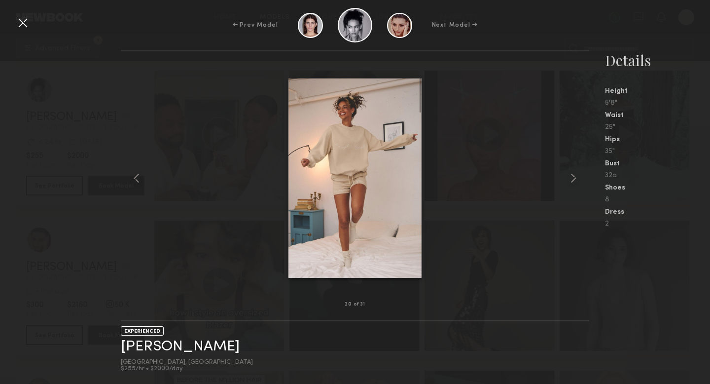
click at [568, 178] on common-icon at bounding box center [573, 178] width 16 height 16
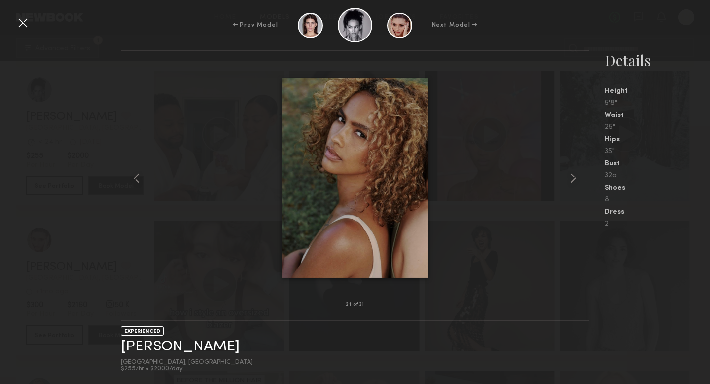
click at [568, 178] on common-icon at bounding box center [573, 178] width 16 height 16
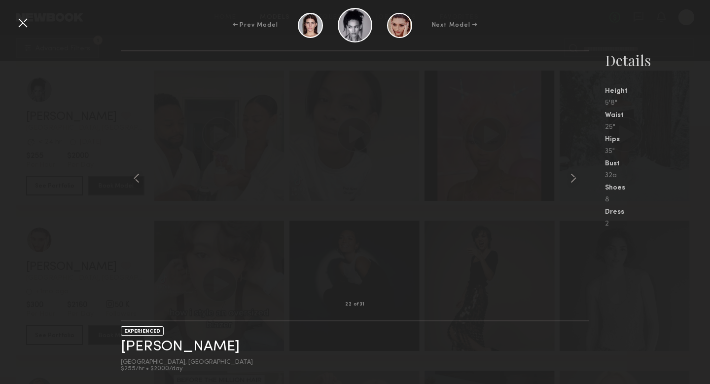
click at [568, 178] on common-icon at bounding box center [573, 178] width 16 height 16
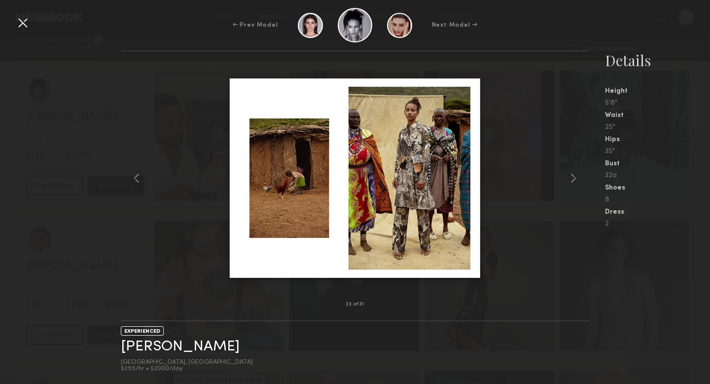
click at [17, 27] on div at bounding box center [23, 23] width 16 height 16
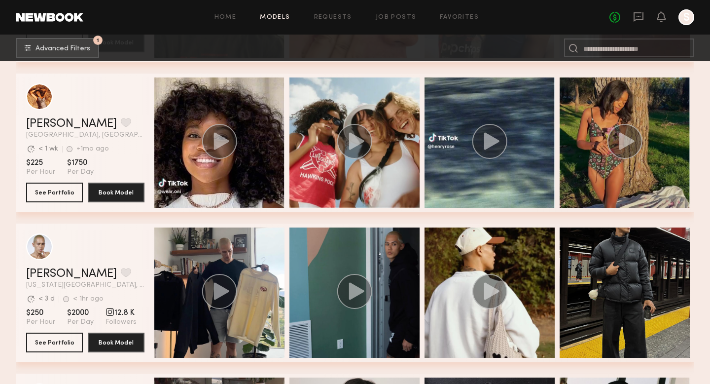
scroll to position [31183, 0]
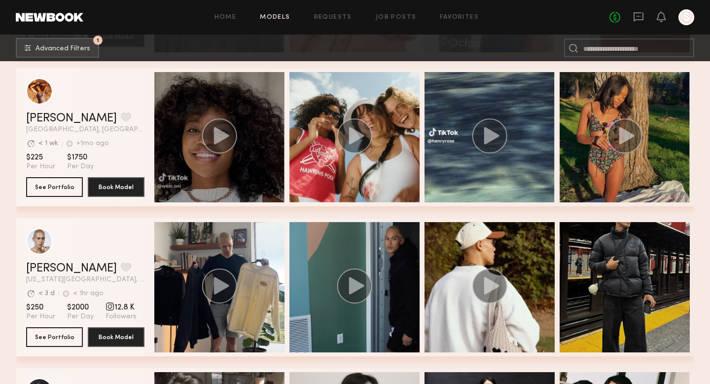
click at [215, 143] on icon "grid" at bounding box center [220, 135] width 15 height 17
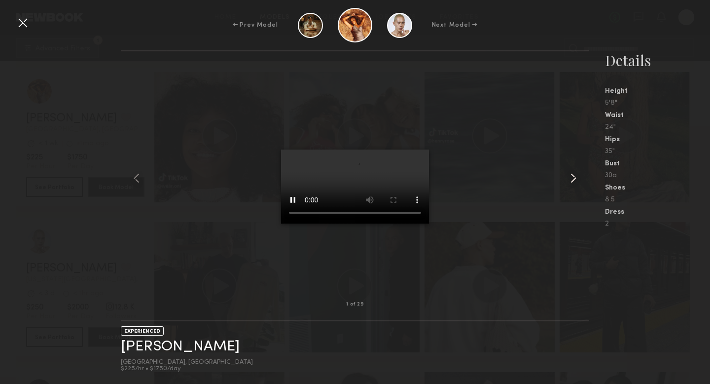
click at [571, 180] on common-icon at bounding box center [573, 178] width 16 height 16
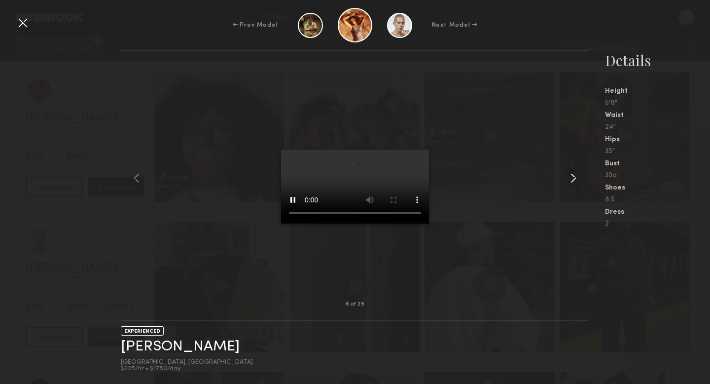
click at [571, 180] on common-icon at bounding box center [573, 178] width 16 height 16
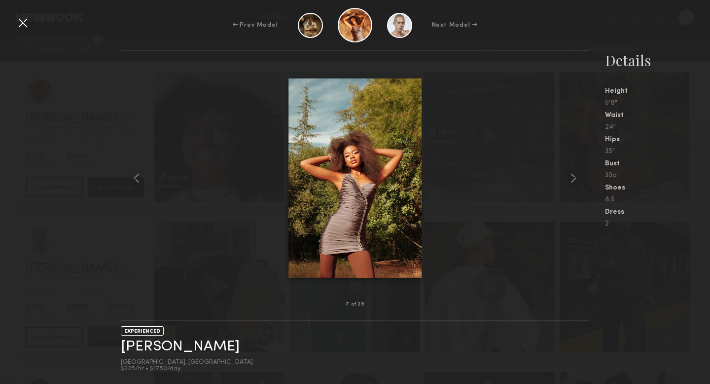
click at [571, 180] on common-icon at bounding box center [573, 178] width 16 height 16
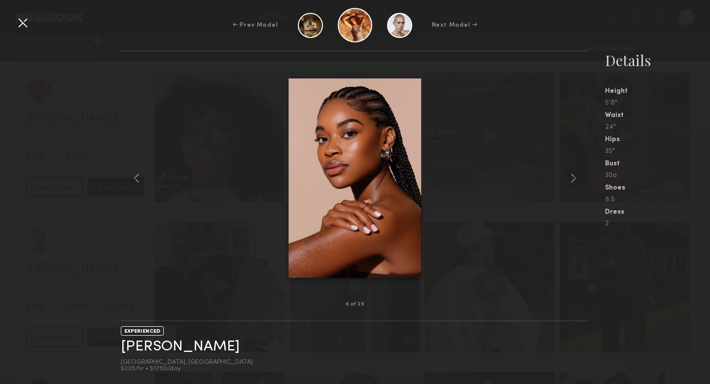
click at [571, 180] on common-icon at bounding box center [573, 178] width 16 height 16
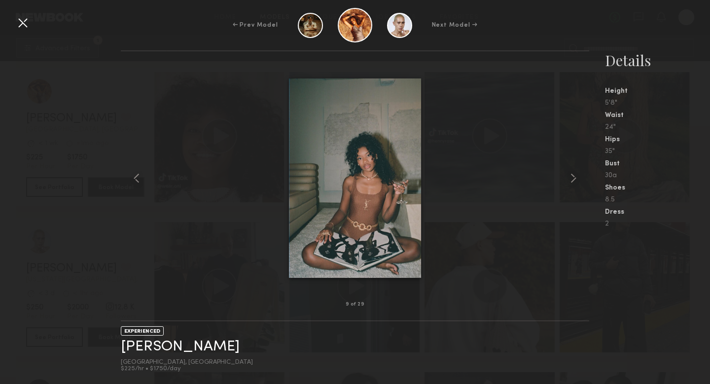
click at [571, 180] on common-icon at bounding box center [573, 178] width 16 height 16
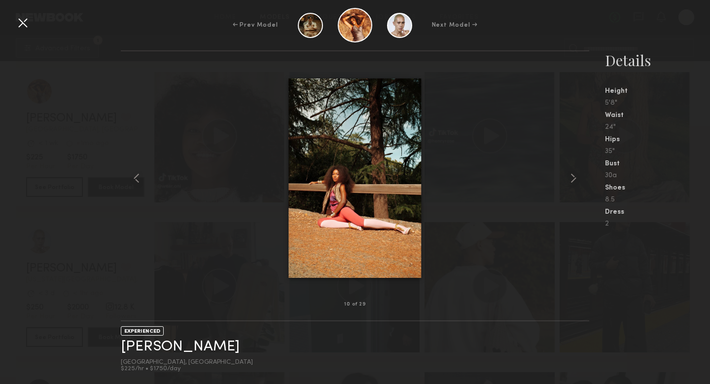
click at [571, 180] on common-icon at bounding box center [573, 178] width 16 height 16
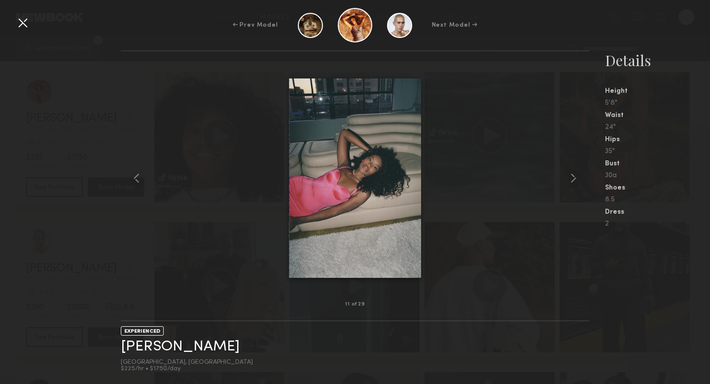
click at [571, 180] on common-icon at bounding box center [573, 178] width 16 height 16
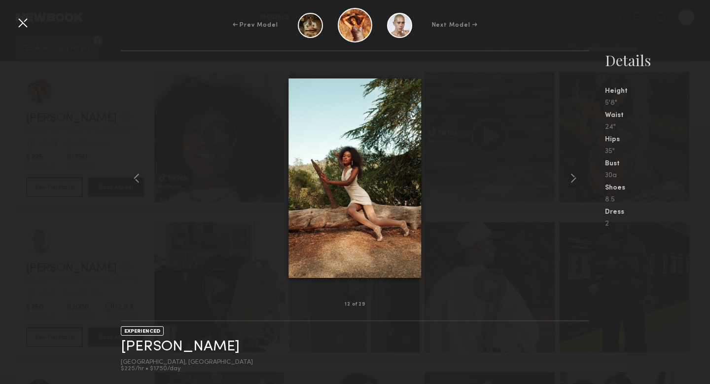
click at [571, 180] on common-icon at bounding box center [573, 178] width 16 height 16
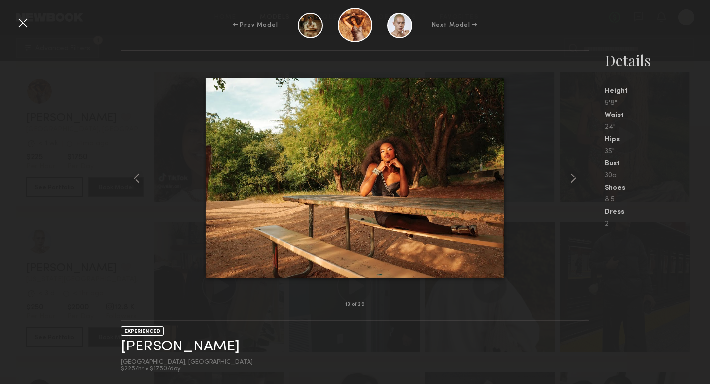
click at [571, 180] on common-icon at bounding box center [573, 178] width 16 height 16
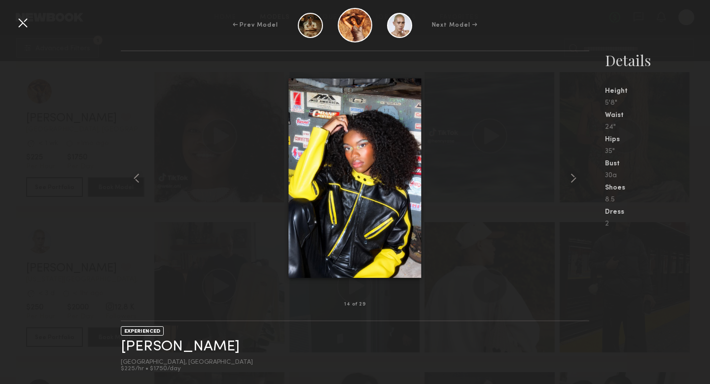
click at [571, 180] on common-icon at bounding box center [573, 178] width 16 height 16
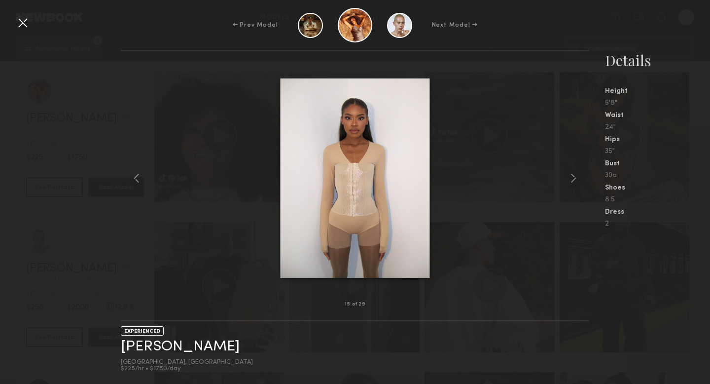
click at [571, 180] on common-icon at bounding box center [573, 178] width 16 height 16
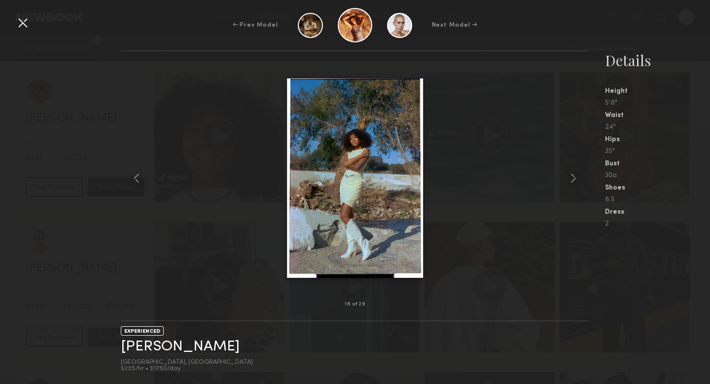
click at [571, 180] on common-icon at bounding box center [573, 178] width 16 height 16
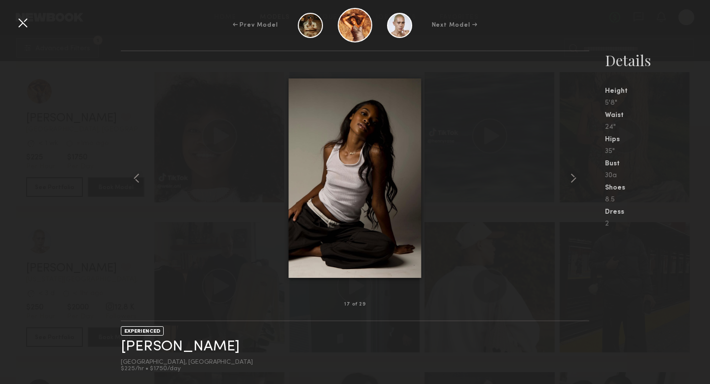
click at [571, 180] on common-icon at bounding box center [573, 178] width 16 height 16
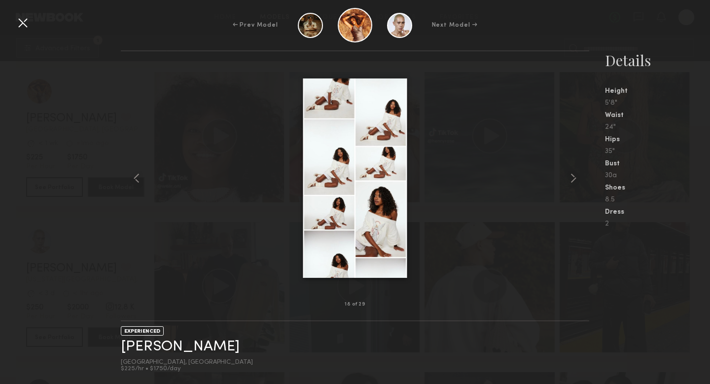
click at [571, 180] on common-icon at bounding box center [573, 178] width 16 height 16
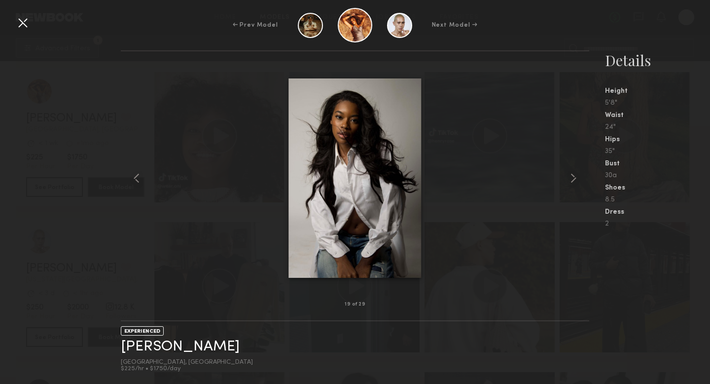
click at [571, 180] on common-icon at bounding box center [573, 178] width 16 height 16
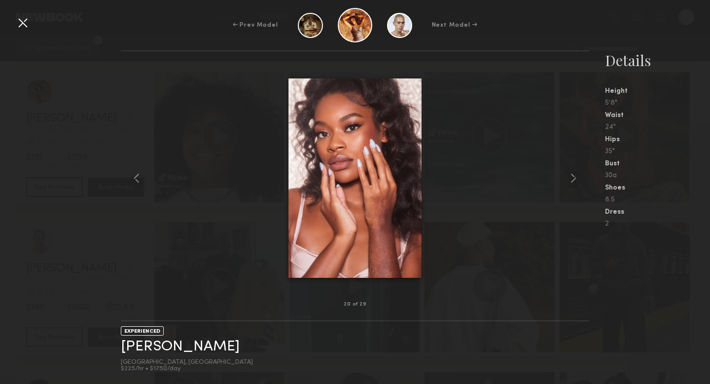
click at [571, 180] on common-icon at bounding box center [573, 178] width 16 height 16
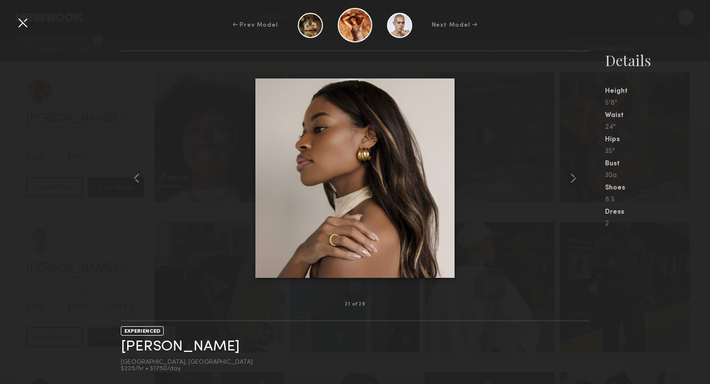
click at [571, 180] on common-icon at bounding box center [573, 178] width 16 height 16
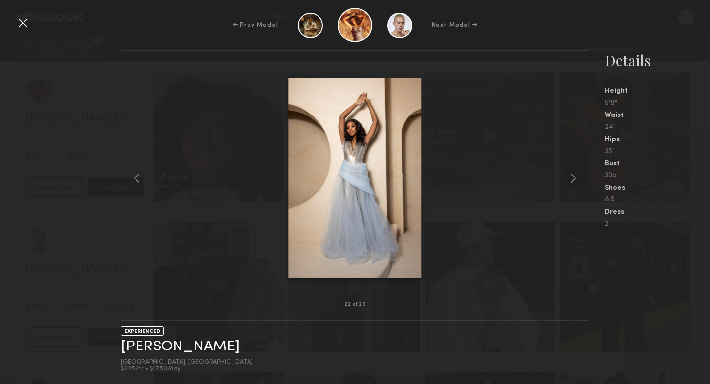
click at [571, 180] on common-icon at bounding box center [573, 178] width 16 height 16
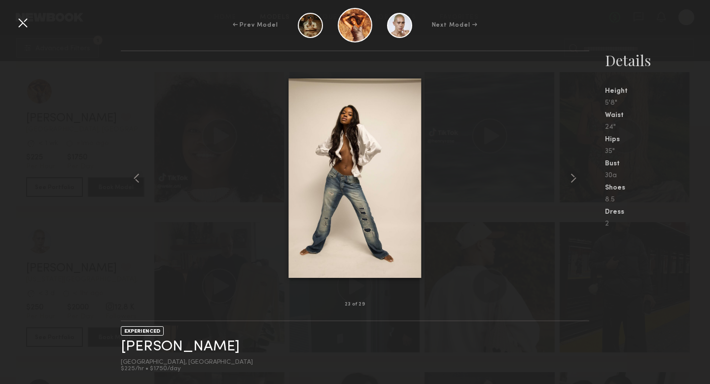
click at [571, 180] on common-icon at bounding box center [573, 178] width 16 height 16
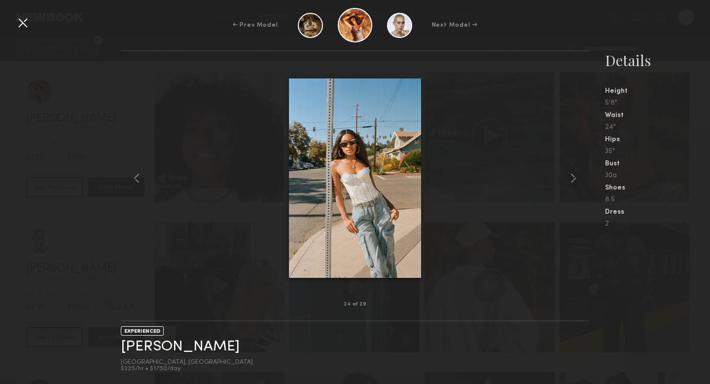
click at [571, 180] on common-icon at bounding box center [573, 178] width 16 height 16
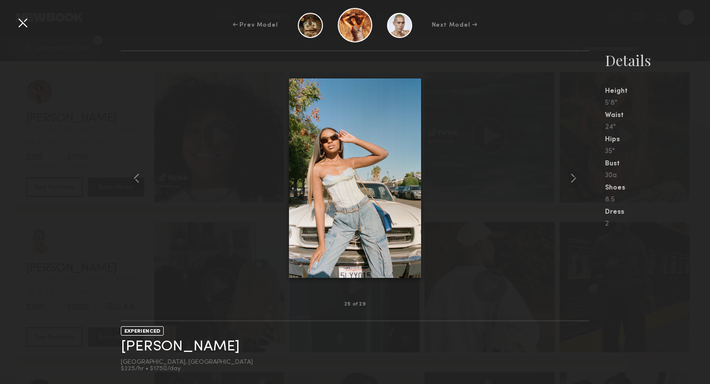
click at [571, 180] on common-icon at bounding box center [573, 178] width 16 height 16
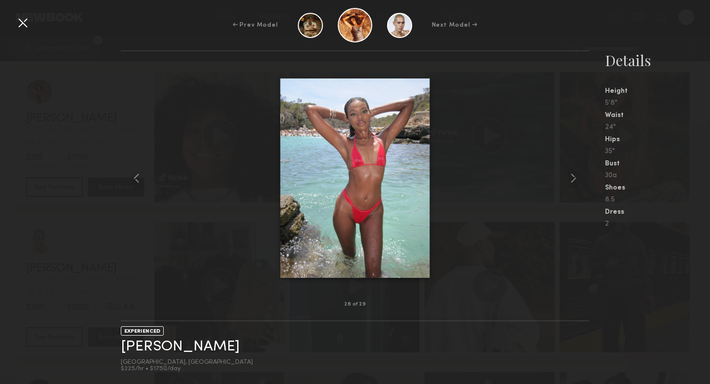
click at [571, 180] on common-icon at bounding box center [573, 178] width 16 height 16
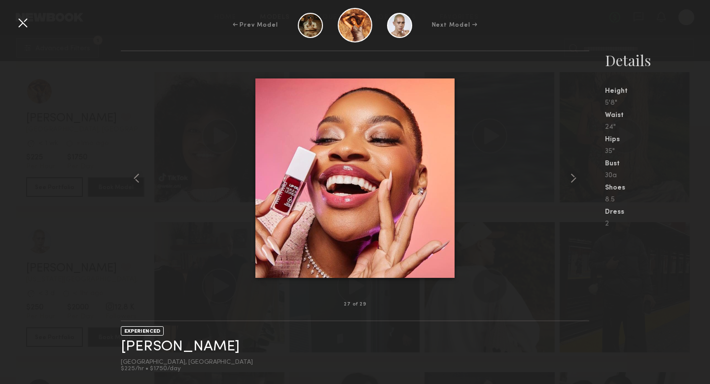
click at [19, 24] on div at bounding box center [23, 23] width 16 height 16
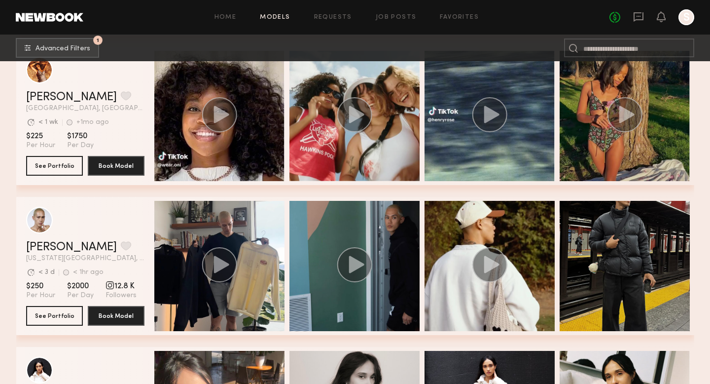
scroll to position [31205, 0]
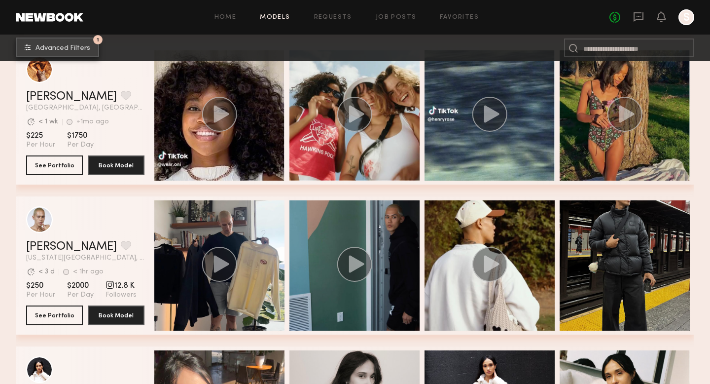
click at [62, 46] on span "Advanced Filters" at bounding box center [62, 48] width 55 height 7
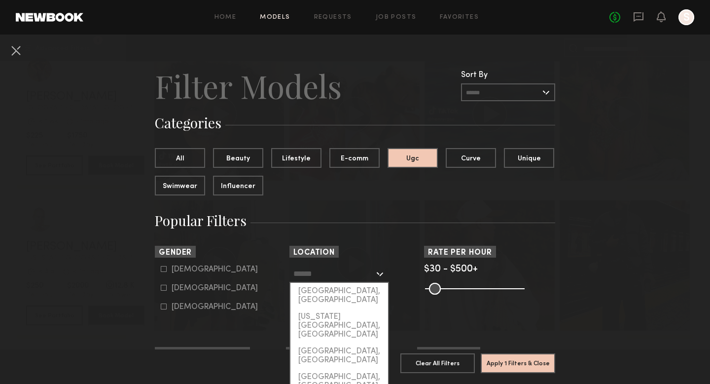
click at [343, 272] on input "text" at bounding box center [333, 273] width 81 height 17
click at [332, 289] on div "Los Angeles, CA" at bounding box center [339, 295] width 98 height 26
type input "**********"
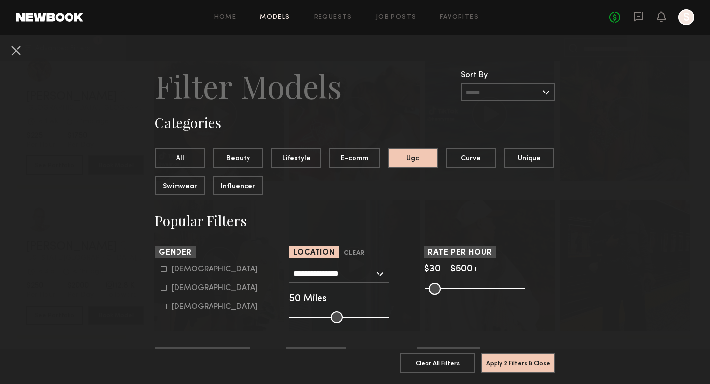
click at [164, 287] on icon at bounding box center [164, 287] width 6 height 6
type input "**"
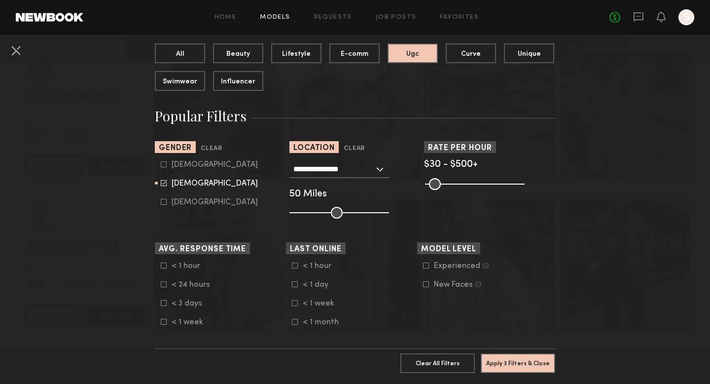
scroll to position [105, 0]
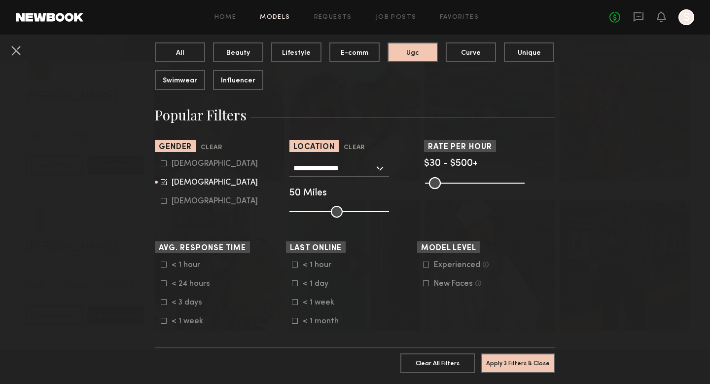
drag, startPoint x: 508, startPoint y: 183, endPoint x: 451, endPoint y: 186, distance: 57.8
click at [451, 186] on common-range-minmax at bounding box center [474, 182] width 100 height 12
click at [460, 185] on common-range-minmax at bounding box center [474, 182] width 100 height 12
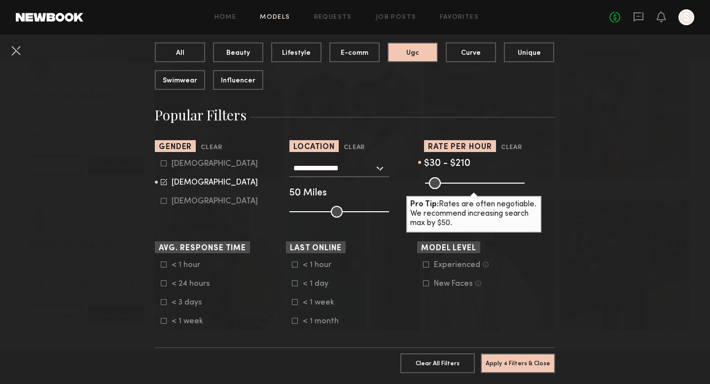
drag, startPoint x: 515, startPoint y: 181, endPoint x: 464, endPoint y: 182, distance: 50.8
type input "***"
click at [464, 182] on input "range" at bounding box center [475, 183] width 100 height 12
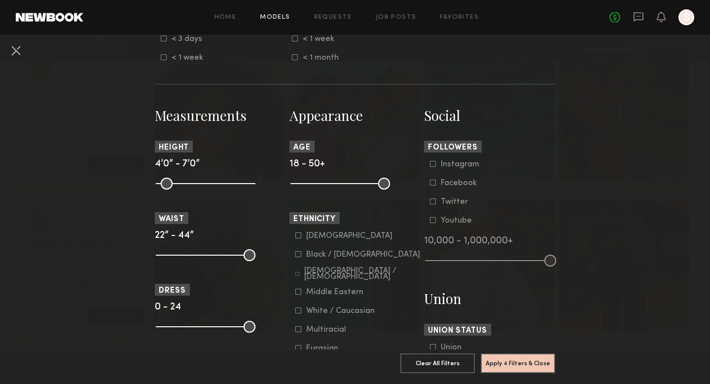
scroll to position [388, 0]
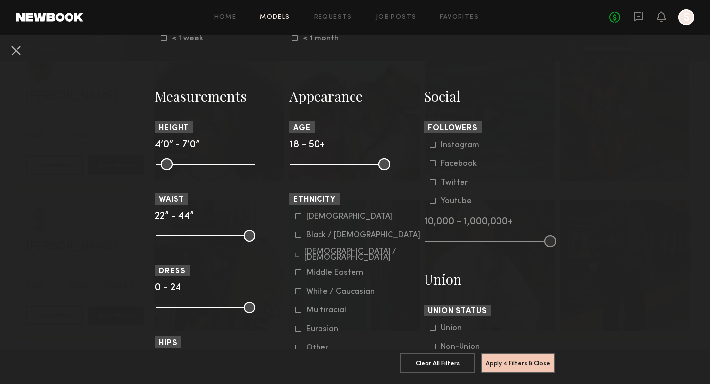
click at [299, 237] on icon at bounding box center [298, 235] width 6 height 6
click at [297, 256] on icon at bounding box center [297, 254] width 4 height 4
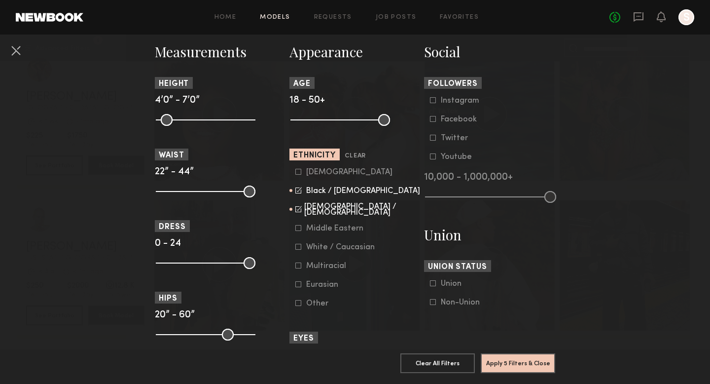
scroll to position [433, 0]
click at [527, 363] on button "Apply 5 Filters & Close" at bounding box center [518, 362] width 74 height 20
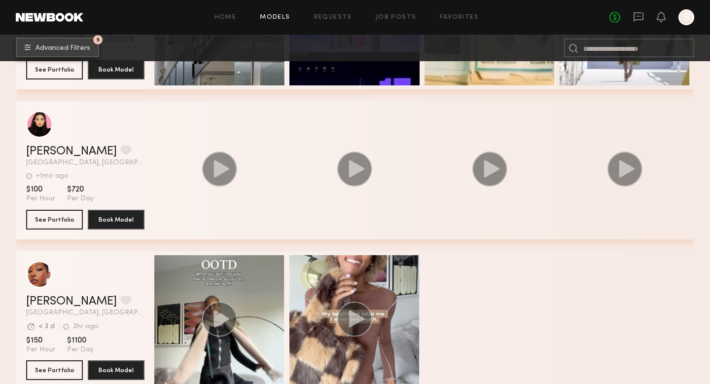
scroll to position [6219, 0]
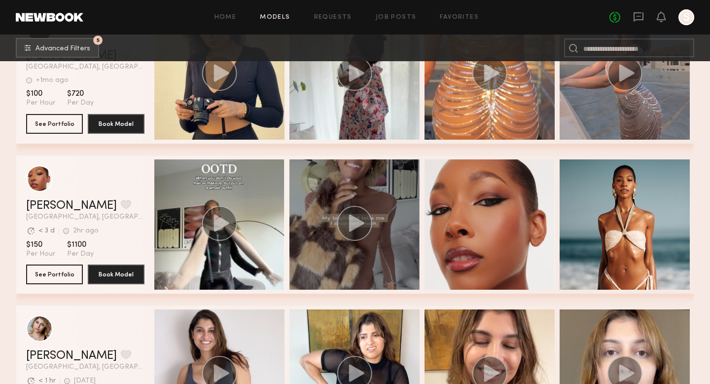
click at [341, 209] on icon "grid" at bounding box center [354, 223] width 35 height 35
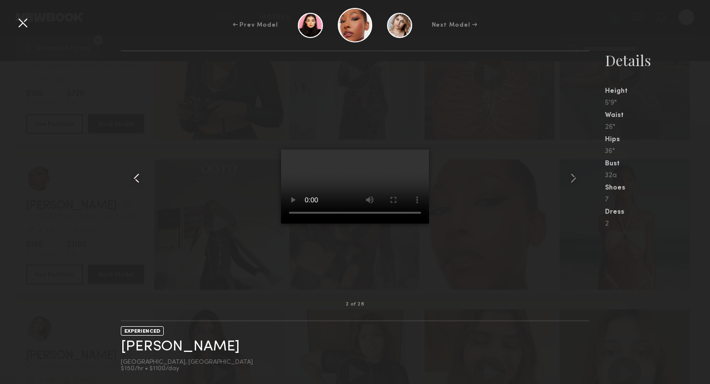
click at [140, 176] on common-icon at bounding box center [137, 178] width 16 height 16
click at [571, 179] on common-icon at bounding box center [573, 178] width 16 height 16
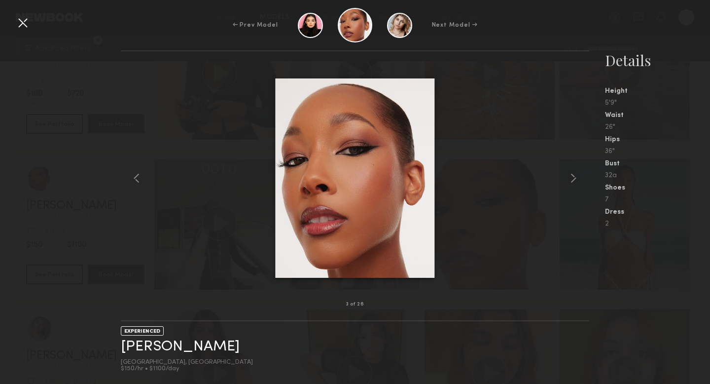
click at [571, 179] on common-icon at bounding box center [573, 178] width 16 height 16
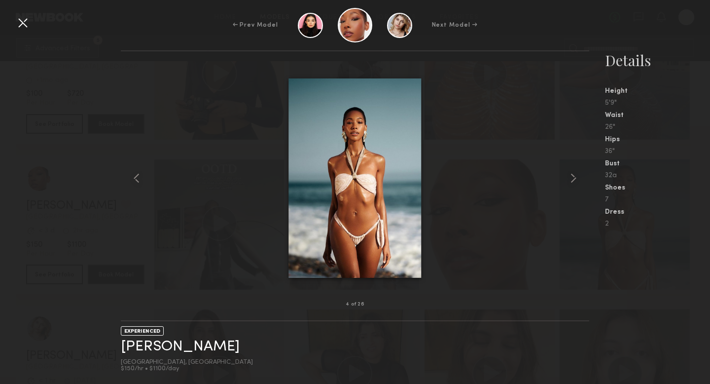
click at [571, 179] on common-icon at bounding box center [573, 178] width 16 height 16
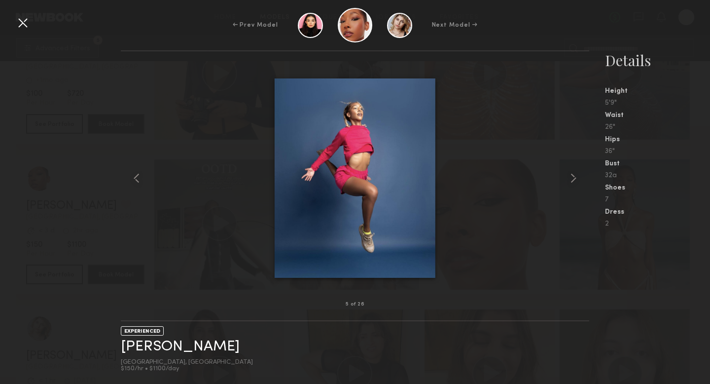
click at [571, 179] on common-icon at bounding box center [573, 178] width 16 height 16
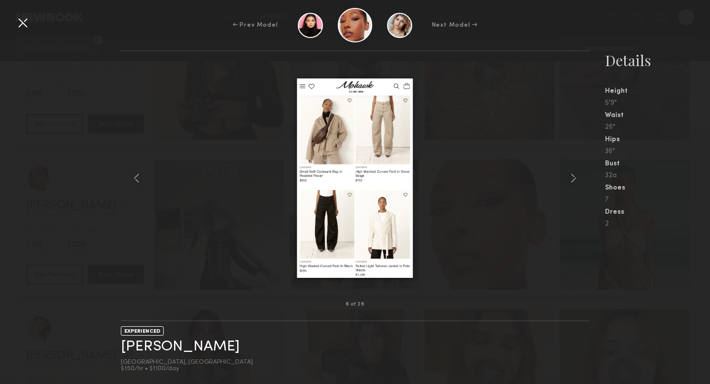
click at [571, 179] on common-icon at bounding box center [573, 178] width 16 height 16
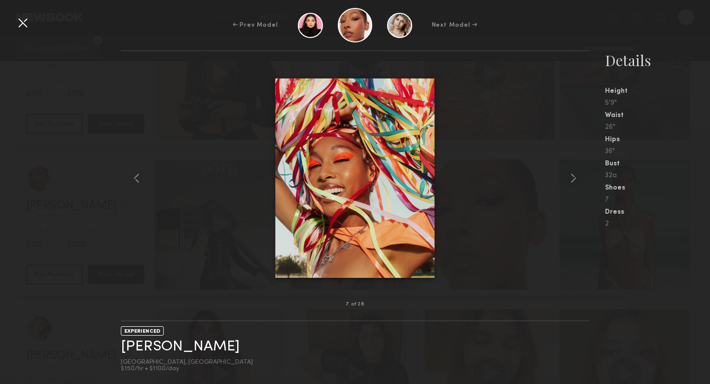
click at [571, 179] on common-icon at bounding box center [573, 178] width 16 height 16
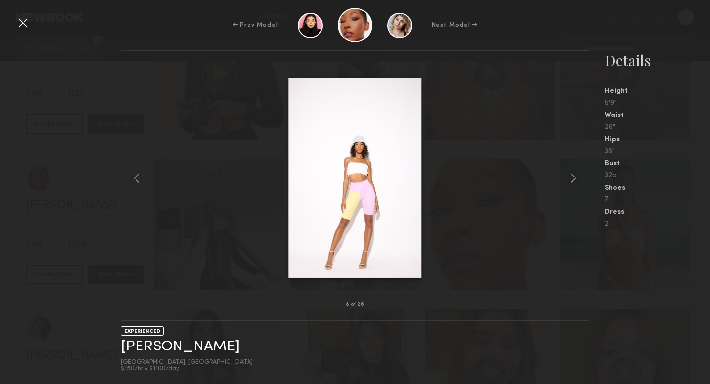
click at [571, 179] on common-icon at bounding box center [573, 178] width 16 height 16
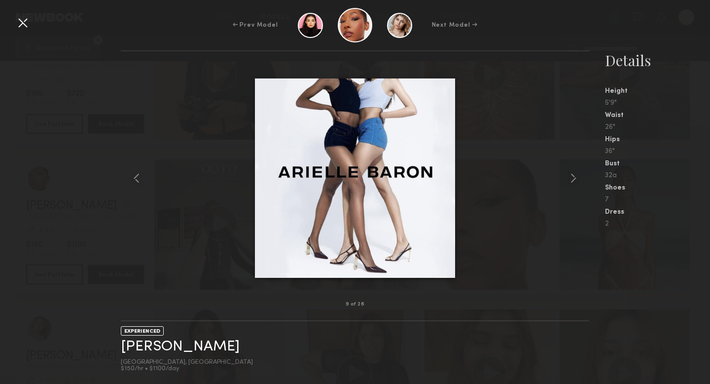
click at [571, 179] on common-icon at bounding box center [573, 178] width 16 height 16
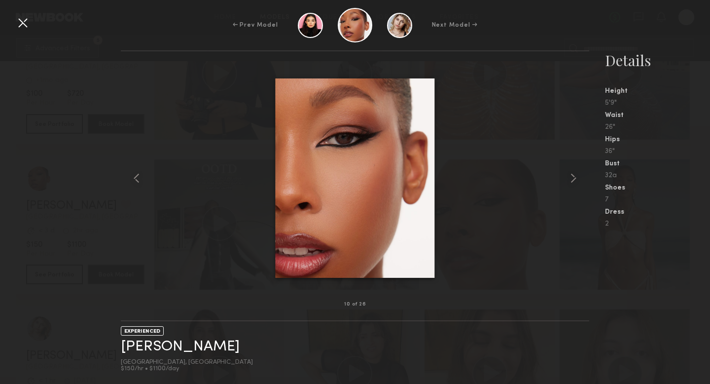
click at [571, 179] on common-icon at bounding box center [573, 178] width 16 height 16
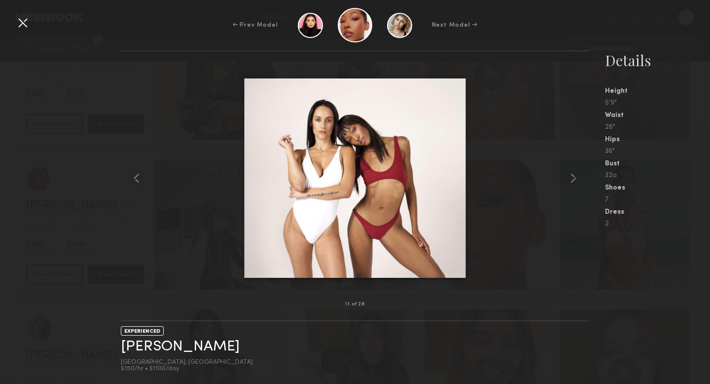
click at [571, 179] on common-icon at bounding box center [573, 178] width 16 height 16
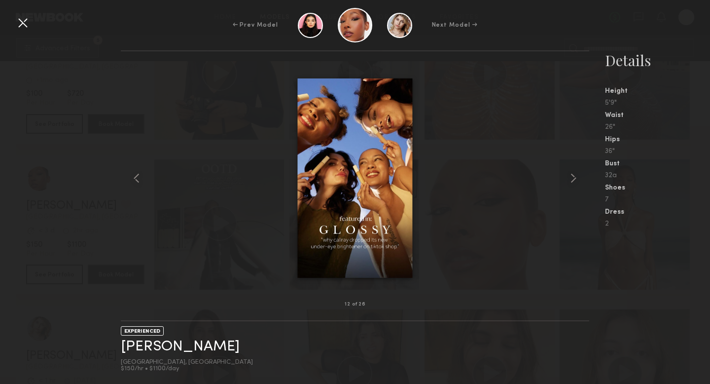
click at [571, 179] on common-icon at bounding box center [573, 178] width 16 height 16
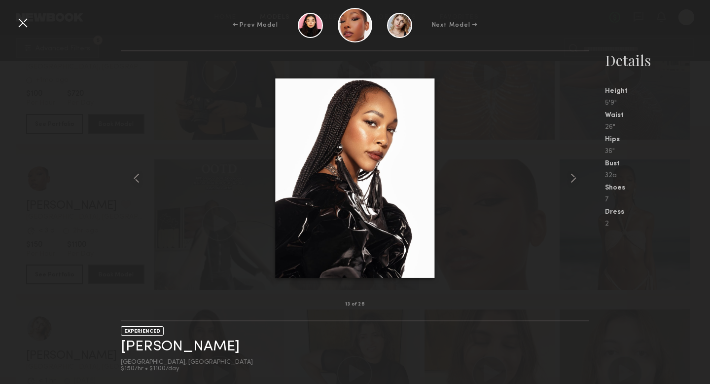
click at [571, 179] on common-icon at bounding box center [573, 178] width 16 height 16
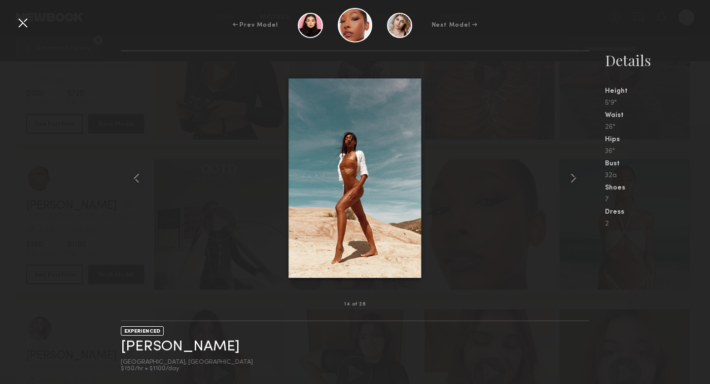
click at [571, 179] on common-icon at bounding box center [573, 178] width 16 height 16
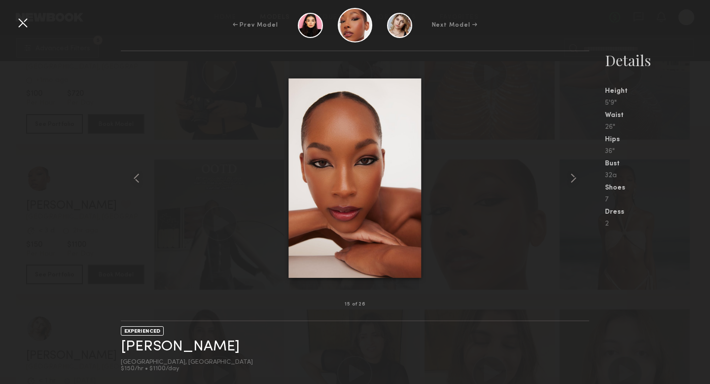
click at [22, 18] on div at bounding box center [23, 23] width 16 height 16
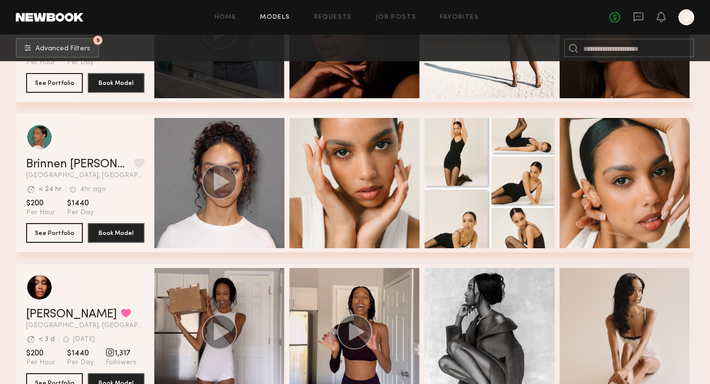
scroll to position [7325, 0]
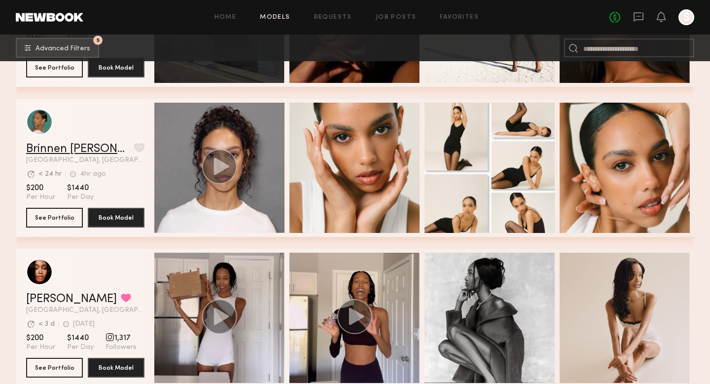
click at [58, 150] on link "Brinnen T." at bounding box center [78, 149] width 104 height 12
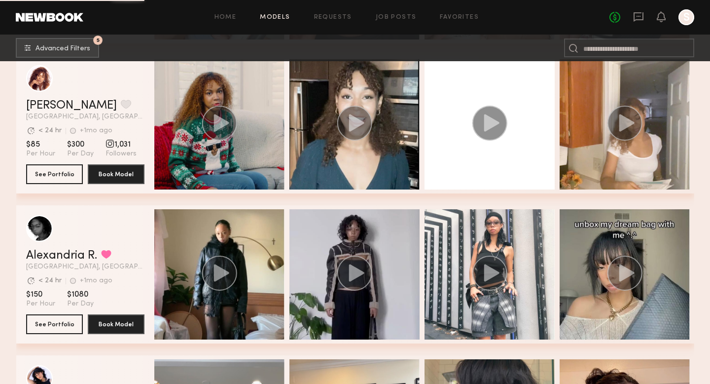
scroll to position [8847, 0]
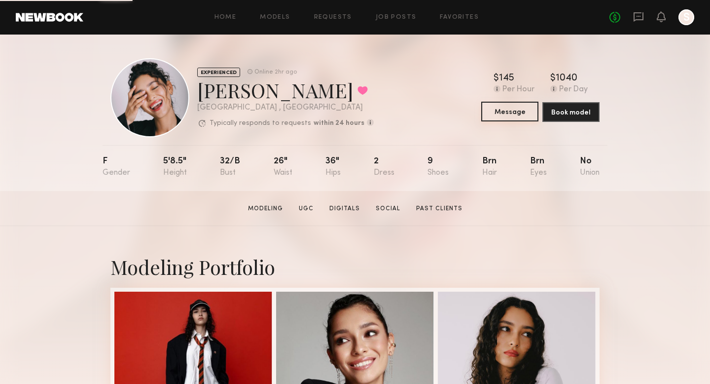
click at [516, 113] on button "Message" at bounding box center [509, 112] width 57 height 20
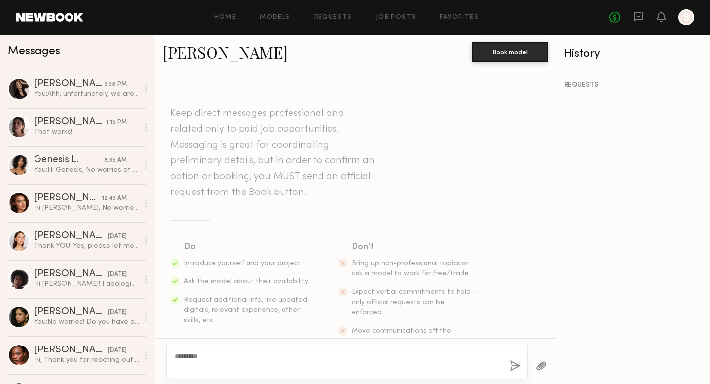
type textarea "********"
click at [519, 364] on button "button" at bounding box center [515, 366] width 11 height 12
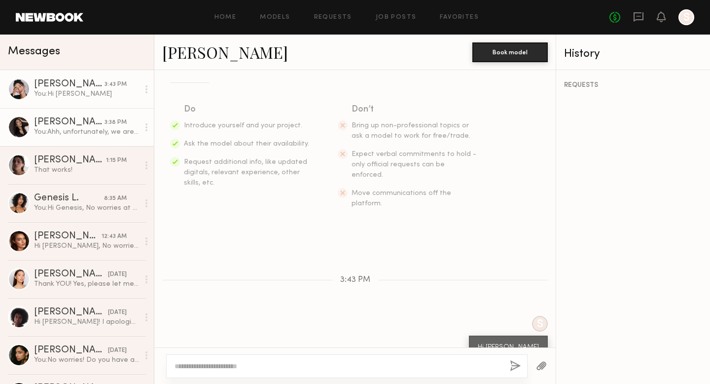
click at [64, 126] on div "[PERSON_NAME]" at bounding box center [69, 122] width 70 height 10
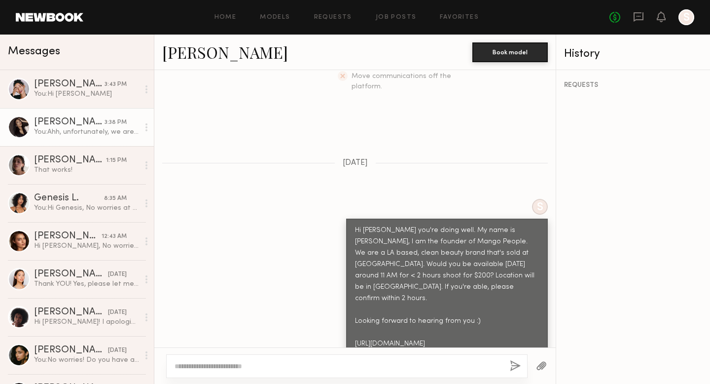
scroll to position [269, 0]
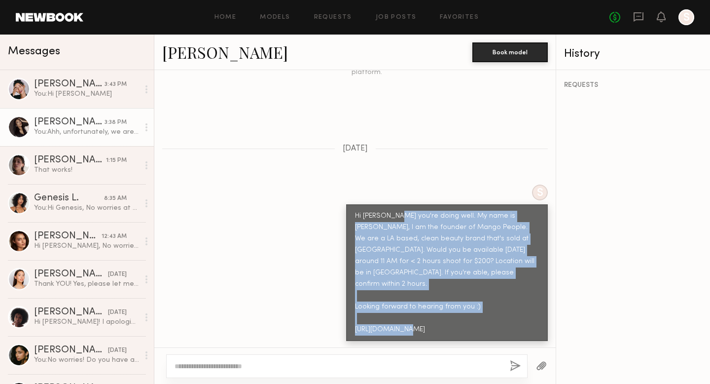
drag, startPoint x: 356, startPoint y: 221, endPoint x: 486, endPoint y: 316, distance: 160.5
click at [486, 316] on div "Hi [PERSON_NAME] you're doing well. My name is [PERSON_NAME], I am the founder …" at bounding box center [447, 272] width 202 height 137
copy div "Hope you're doing well. My name is [PERSON_NAME], I am the founder of Mango Peo…"
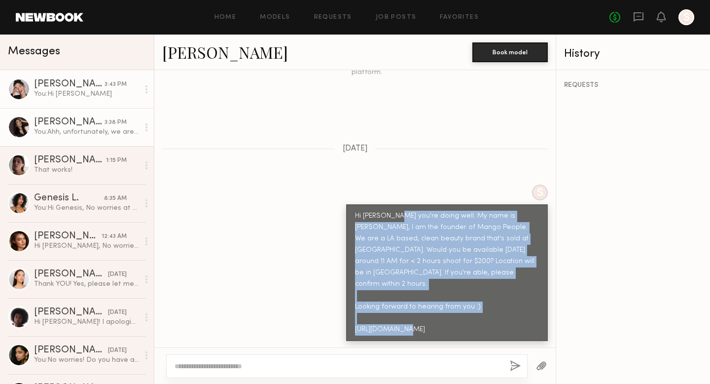
click at [41, 90] on div "You: Hi [PERSON_NAME]" at bounding box center [86, 93] width 105 height 9
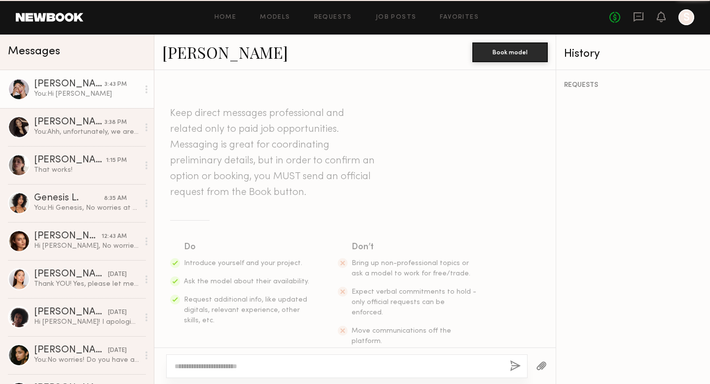
scroll to position [138, 0]
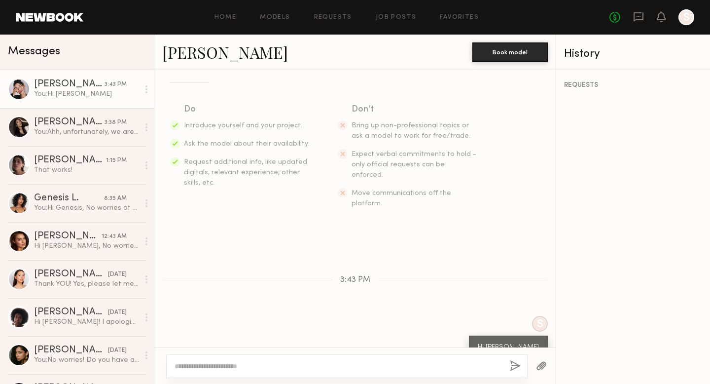
click at [225, 368] on textarea at bounding box center [338, 366] width 327 height 10
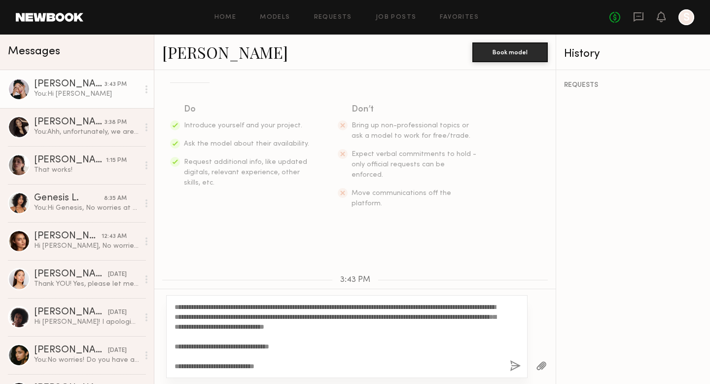
drag, startPoint x: 414, startPoint y: 316, endPoint x: 385, endPoint y: 316, distance: 29.6
click at [385, 316] on textarea "**********" at bounding box center [338, 336] width 327 height 69
click at [436, 314] on textarea "**********" at bounding box center [338, 336] width 327 height 69
click at [439, 316] on textarea "**********" at bounding box center [338, 336] width 327 height 69
click at [463, 316] on textarea "**********" at bounding box center [338, 336] width 327 height 69
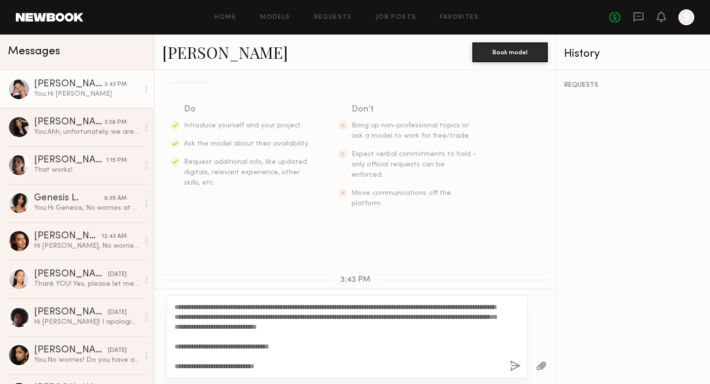
click at [467, 317] on textarea "**********" at bounding box center [338, 336] width 327 height 69
click at [481, 313] on textarea "**********" at bounding box center [338, 336] width 327 height 69
click at [464, 352] on textarea "**********" at bounding box center [338, 336] width 327 height 69
drag, startPoint x: 403, startPoint y: 326, endPoint x: 490, endPoint y: 325, distance: 86.3
click at [490, 325] on textarea "**********" at bounding box center [338, 336] width 327 height 69
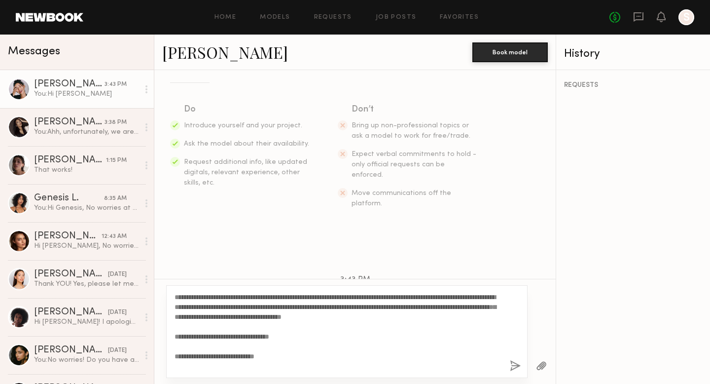
type textarea "**********"
click at [512, 364] on button "button" at bounding box center [515, 366] width 11 height 12
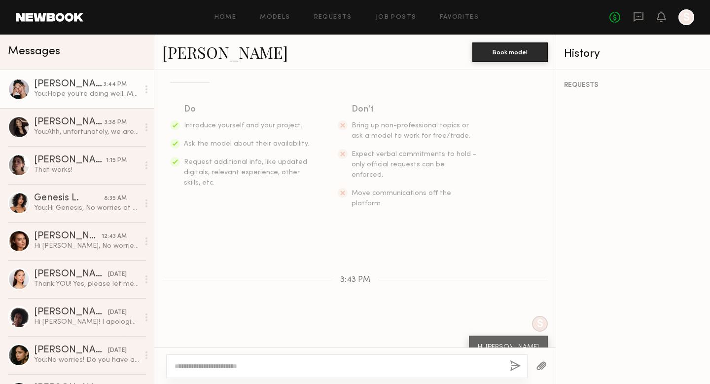
scroll to position [267, 0]
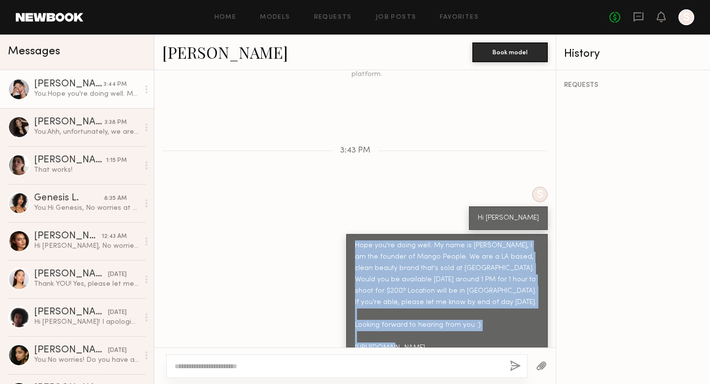
drag, startPoint x: 465, startPoint y: 286, endPoint x: 481, endPoint y: 333, distance: 49.4
click at [481, 333] on div "Hope you're doing well. My name is [PERSON_NAME], I am the founder of Mango Peo…" at bounding box center [447, 296] width 184 height 113
copy div "Hope you're doing well. My name is [PERSON_NAME], I am the founder of Mango Peo…"
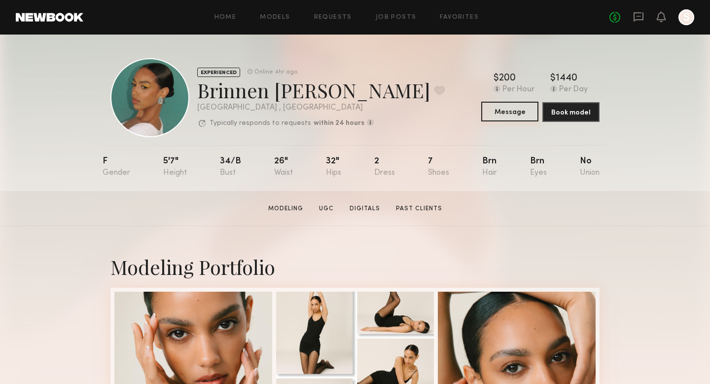
click at [524, 116] on button "Message" at bounding box center [509, 112] width 57 height 20
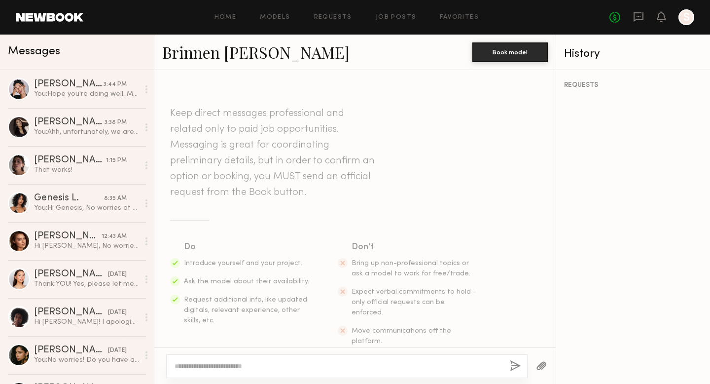
click at [267, 356] on div at bounding box center [346, 366] width 361 height 24
click at [265, 364] on textarea at bounding box center [338, 366] width 327 height 10
paste textarea "**********"
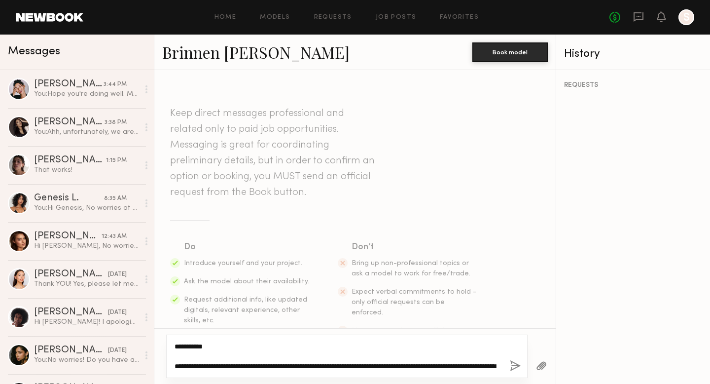
scroll to position [18, 0]
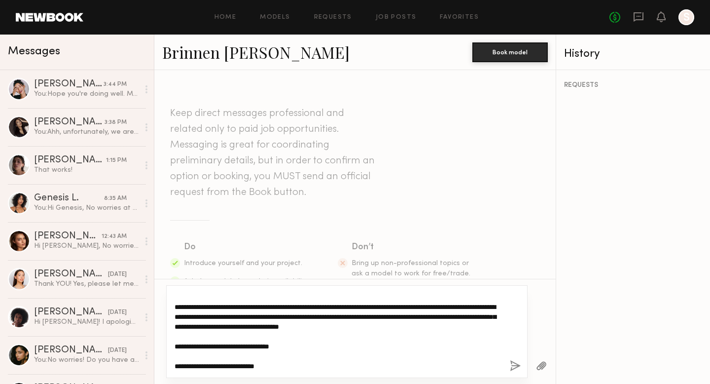
type textarea "**********"
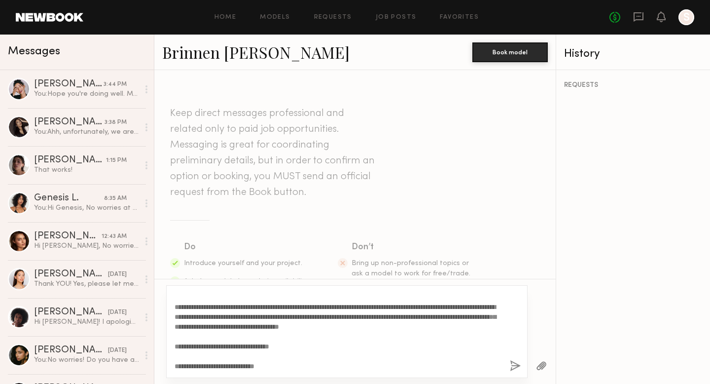
click at [515, 366] on button "button" at bounding box center [515, 366] width 11 height 12
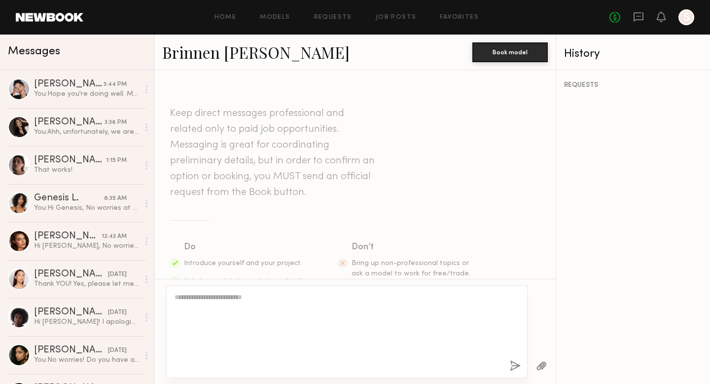
scroll to position [0, 0]
